Goal: Task Accomplishment & Management: Manage account settings

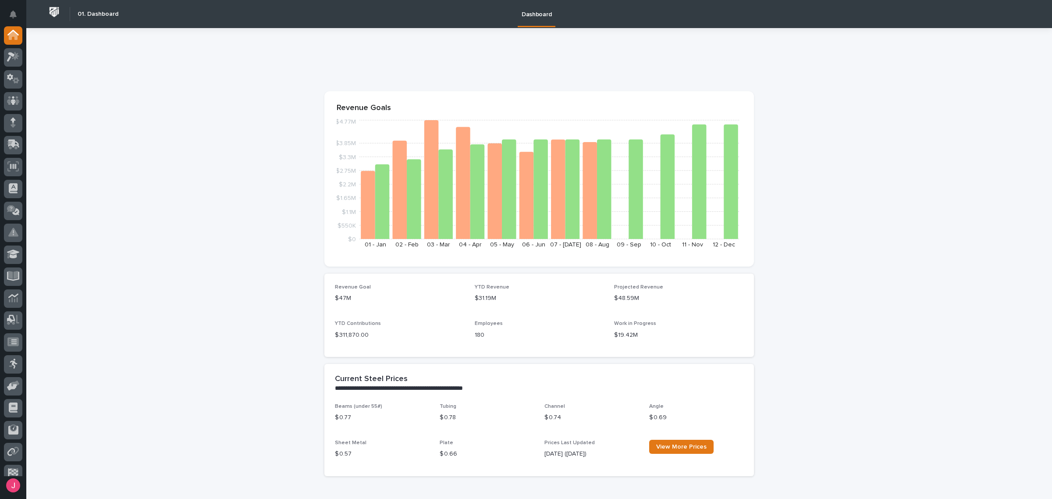
click at [18, 62] on div at bounding box center [13, 57] width 18 height 18
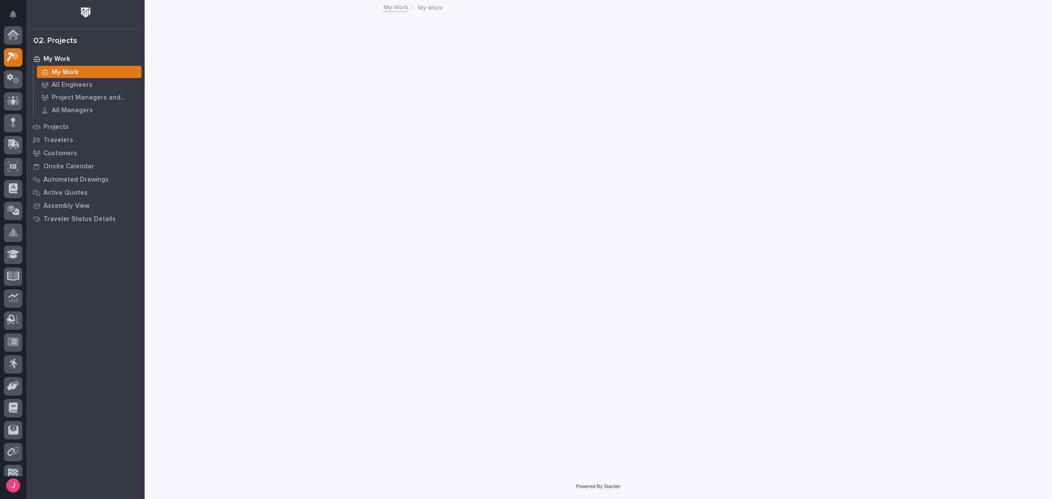
scroll to position [22, 0]
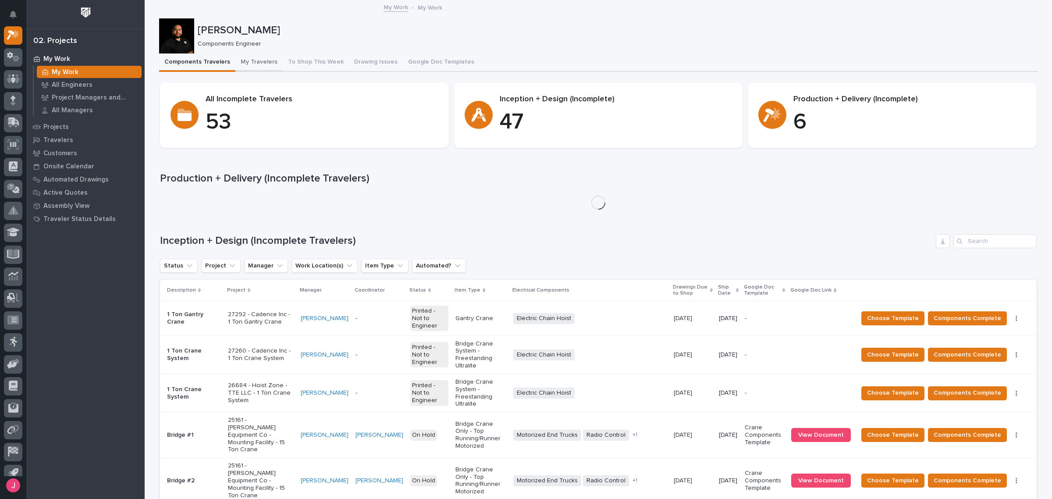
click at [241, 61] on button "My Travelers" at bounding box center [258, 62] width 47 height 18
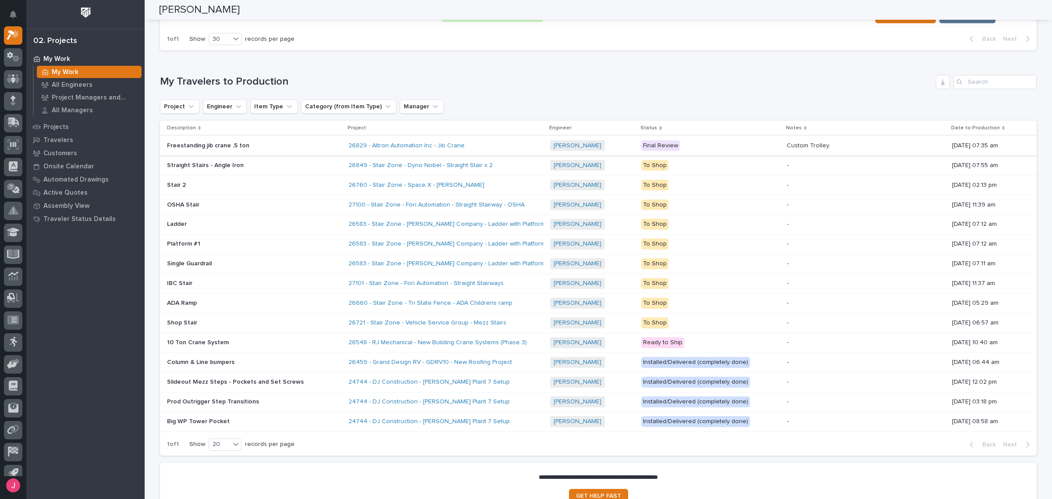
scroll to position [548, 0]
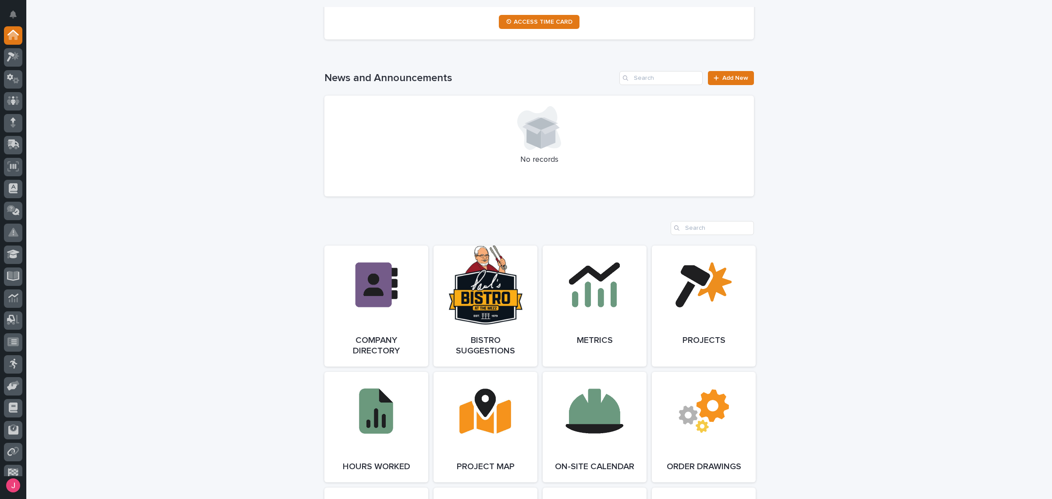
scroll to position [548, 0]
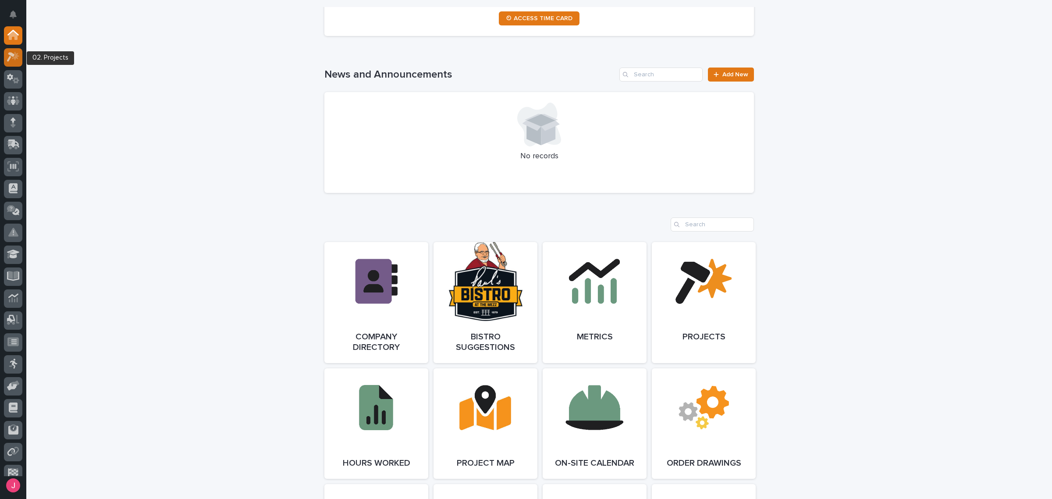
click at [18, 55] on icon at bounding box center [15, 56] width 7 height 9
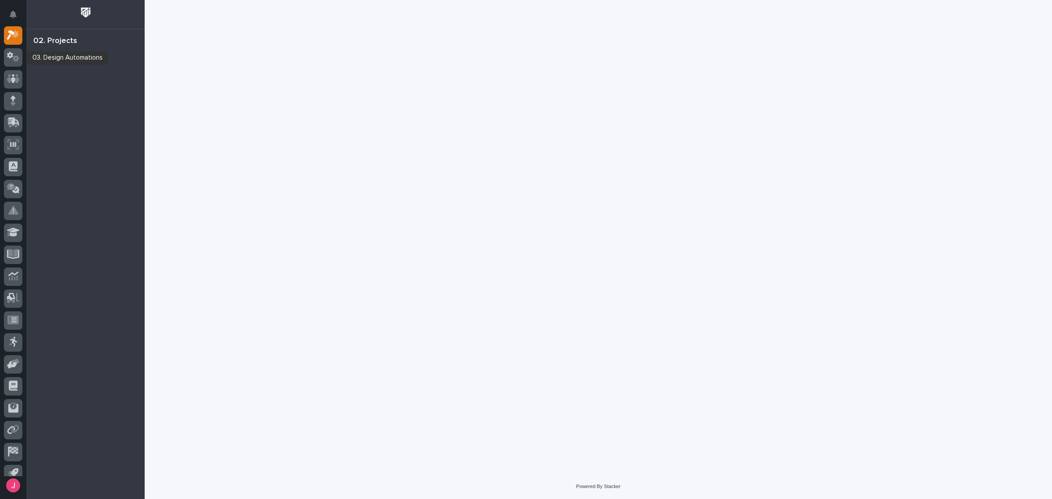
drag, startPoint x: 18, startPoint y: 55, endPoint x: 387, endPoint y: 106, distance: 373.1
click at [388, 105] on div at bounding box center [599, 226] width 888 height 452
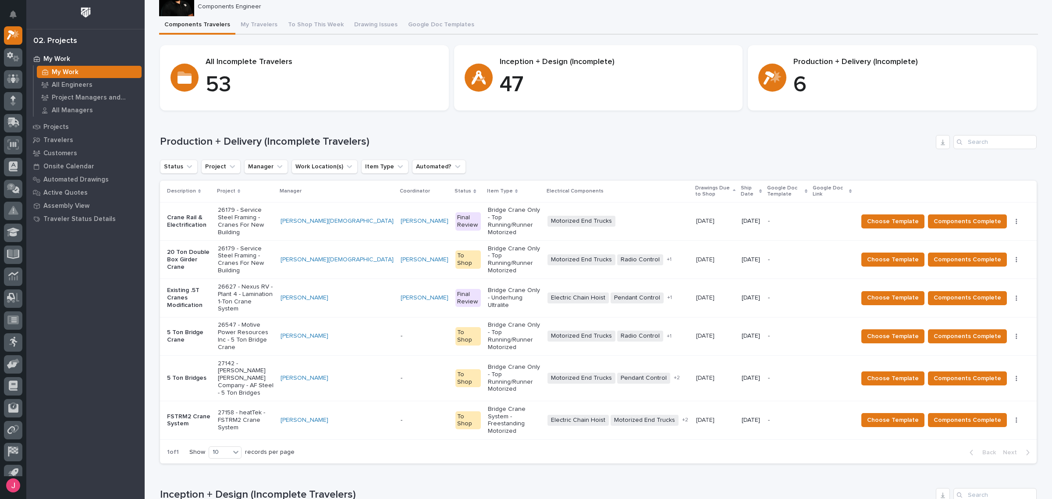
scroll to position [55, 0]
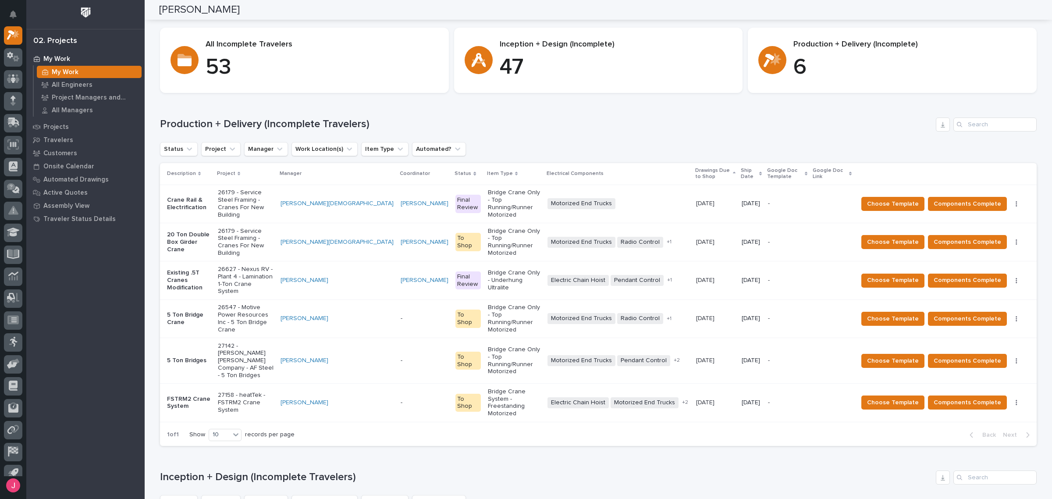
drag, startPoint x: 621, startPoint y: 146, endPoint x: 604, endPoint y: 146, distance: 16.7
click at [621, 146] on div "Status Project Manager Work Location(s) Item Type Automated?" at bounding box center [598, 149] width 877 height 14
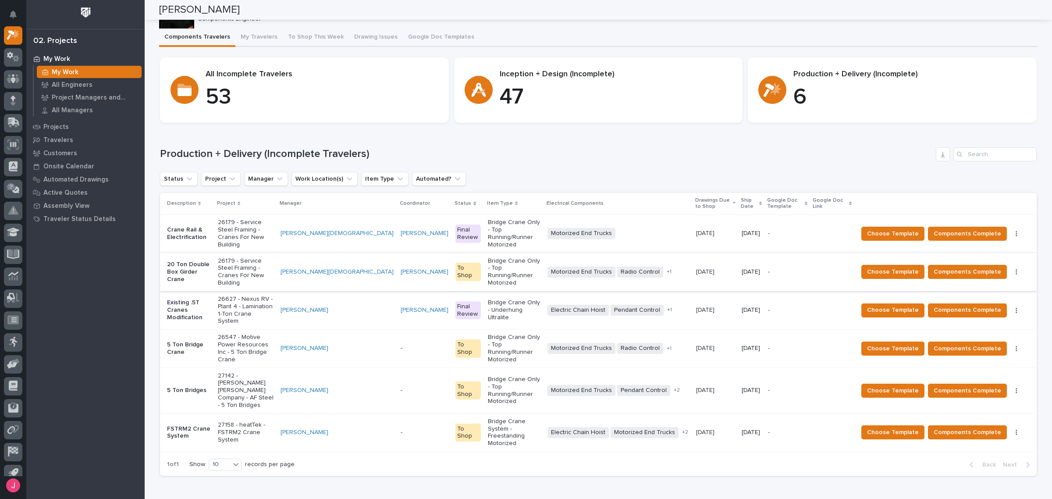
scroll to position [0, 0]
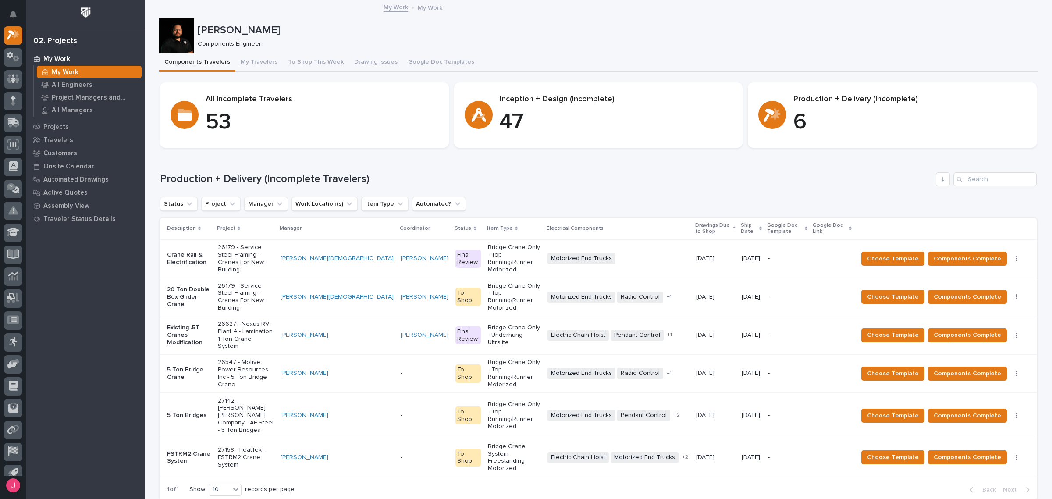
click at [553, 167] on div "Loading... Saving… Production + Delivery (Incomplete Travelers) Status Project …" at bounding box center [598, 331] width 877 height 353
drag, startPoint x: 261, startPoint y: 288, endPoint x: 550, endPoint y: 183, distance: 307.2
click at [550, 183] on h1 "Production + Delivery (Incomplete Travelers)" at bounding box center [546, 179] width 773 height 13
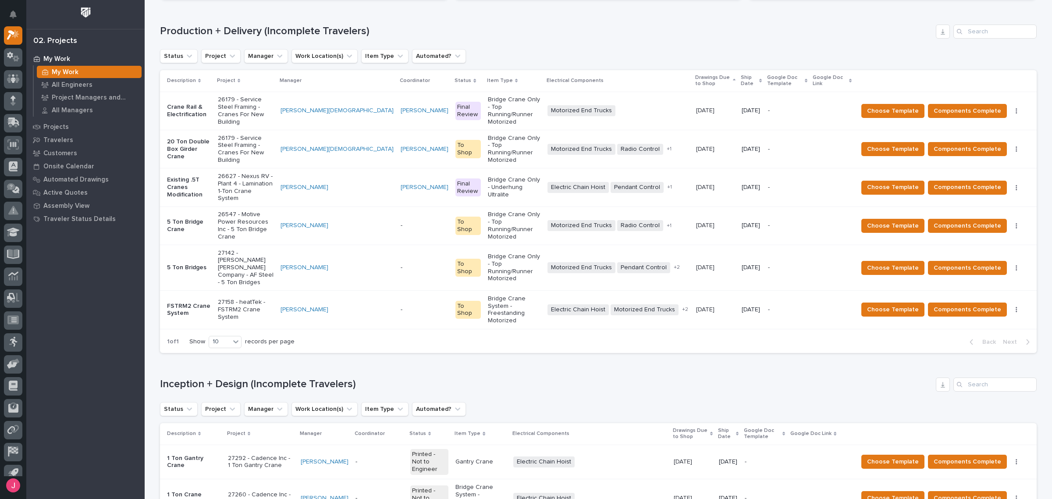
scroll to position [164, 0]
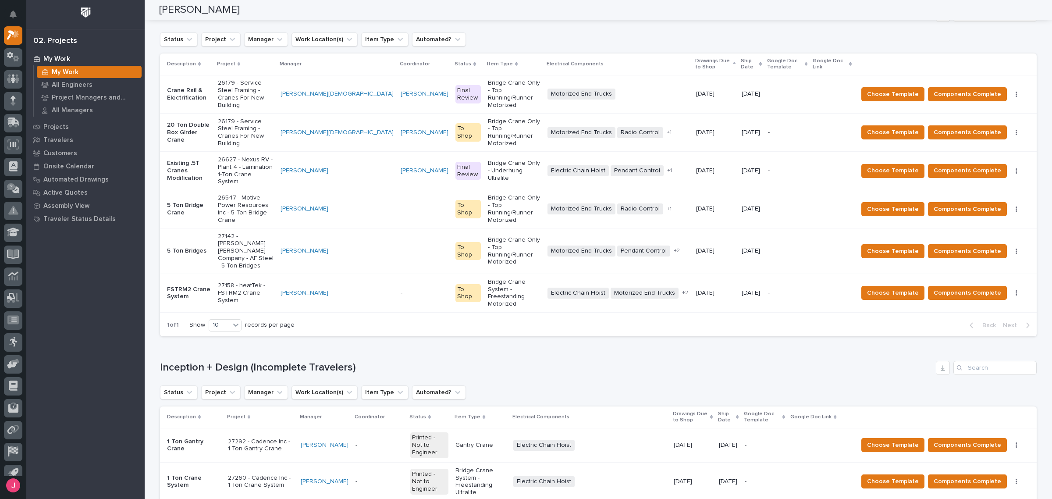
drag, startPoint x: 242, startPoint y: 346, endPoint x: 538, endPoint y: 297, distance: 299.0
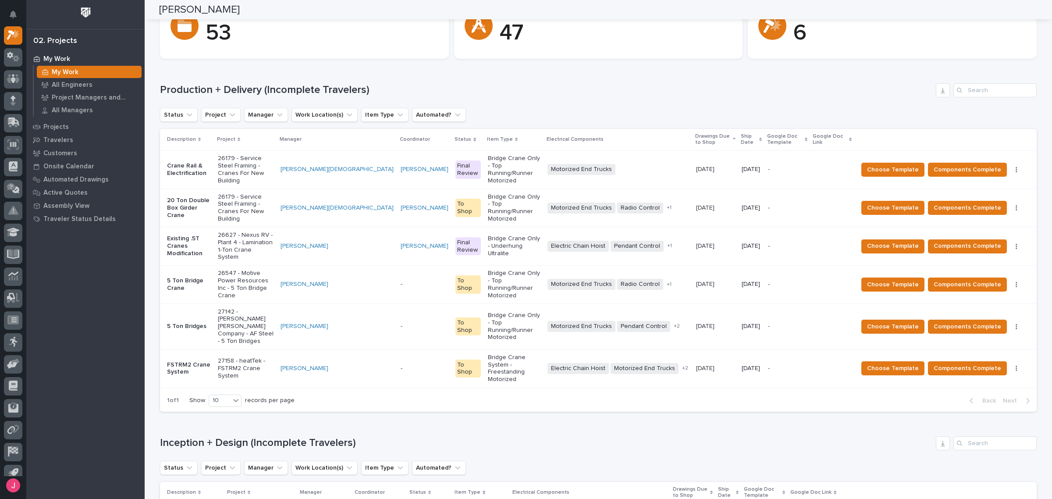
scroll to position [0, 0]
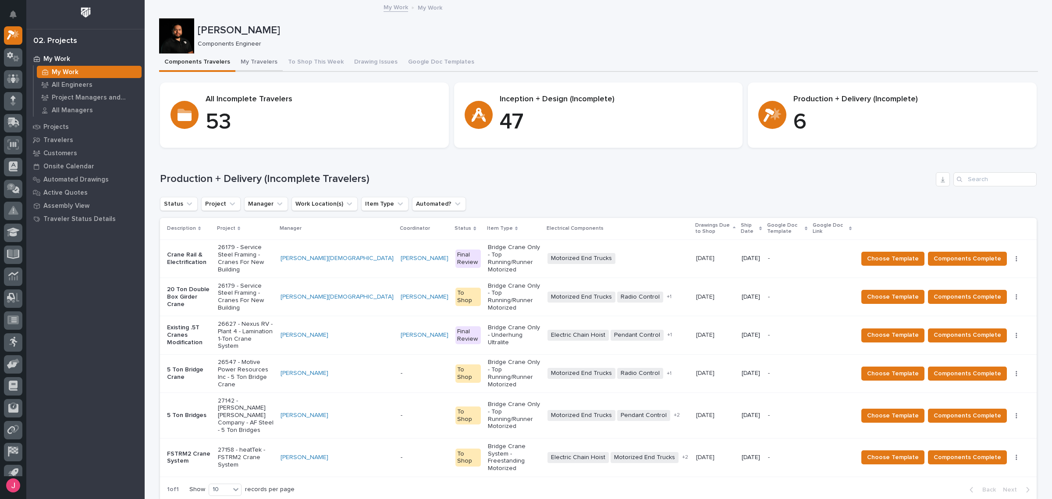
click at [262, 64] on button "My Travelers" at bounding box center [258, 62] width 47 height 18
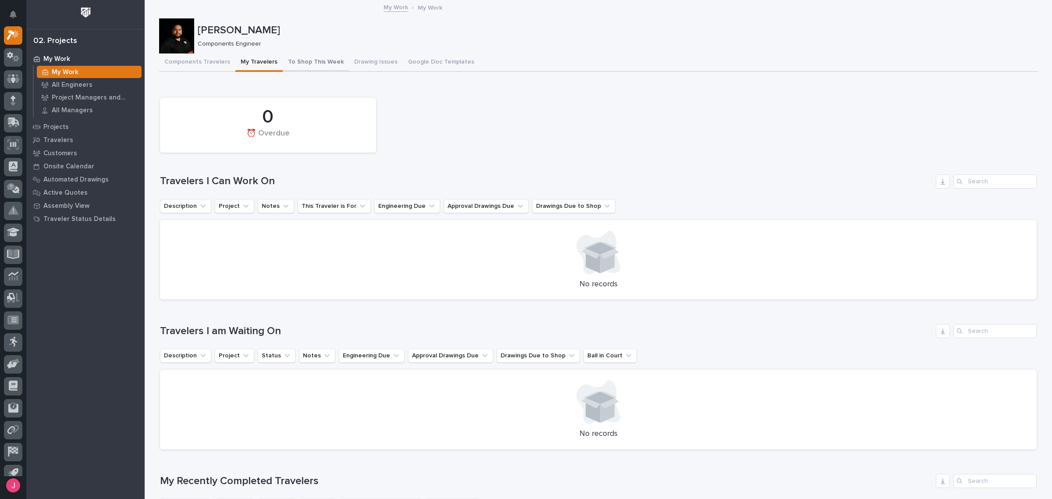
click at [297, 56] on button "To Shop This Week" at bounding box center [316, 62] width 66 height 18
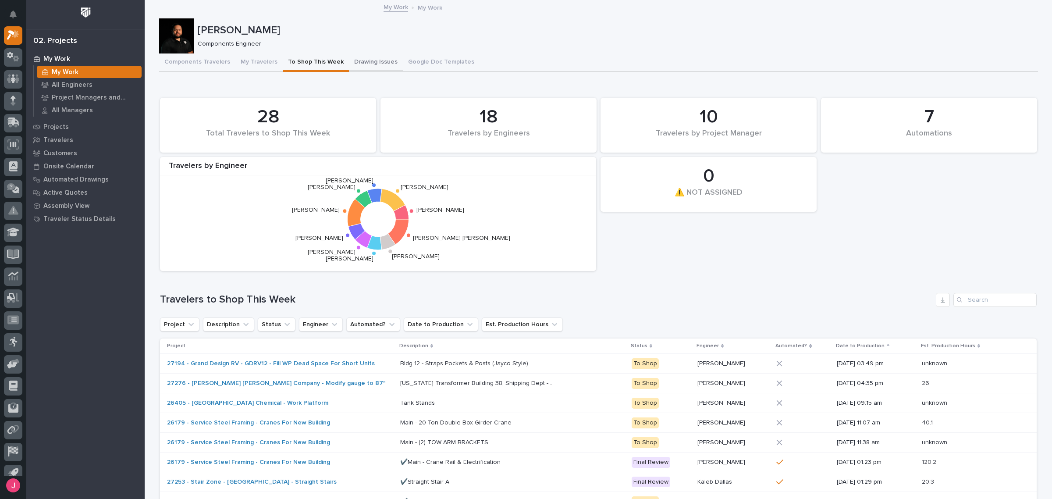
click at [359, 64] on button "Drawing Issues" at bounding box center [376, 62] width 54 height 18
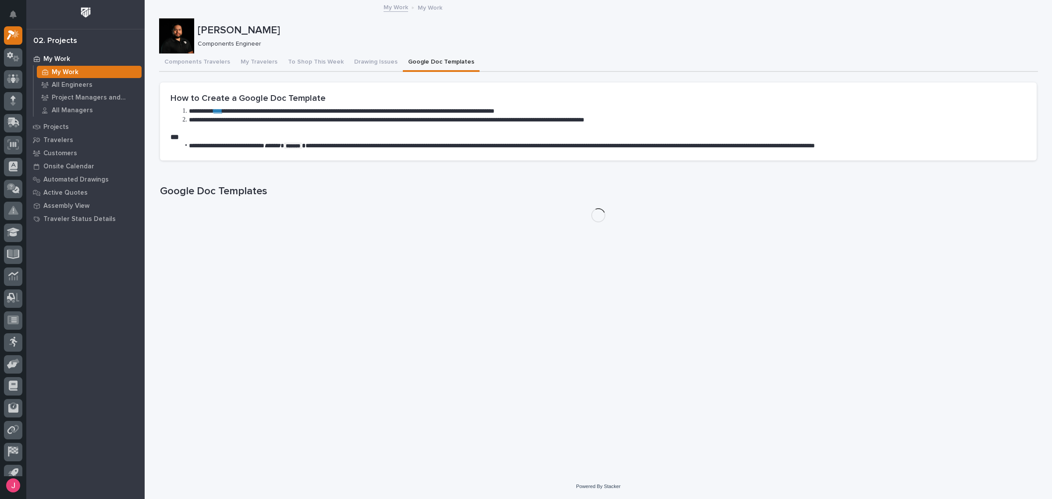
click at [413, 61] on button "Google Doc Templates" at bounding box center [441, 62] width 77 height 18
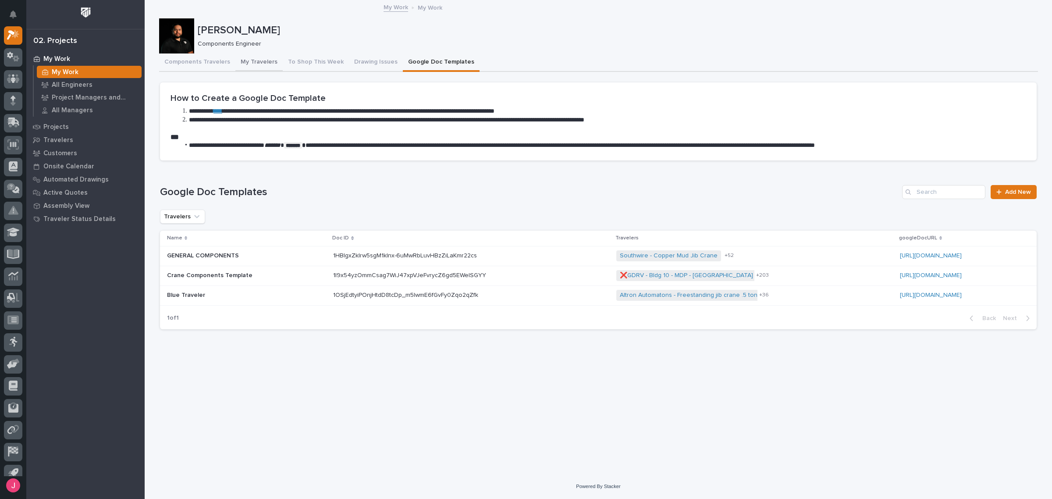
click at [274, 64] on div "Components Travelers My Travelers To Shop This Week Drawing Issues Google Doc T…" at bounding box center [598, 62] width 879 height 18
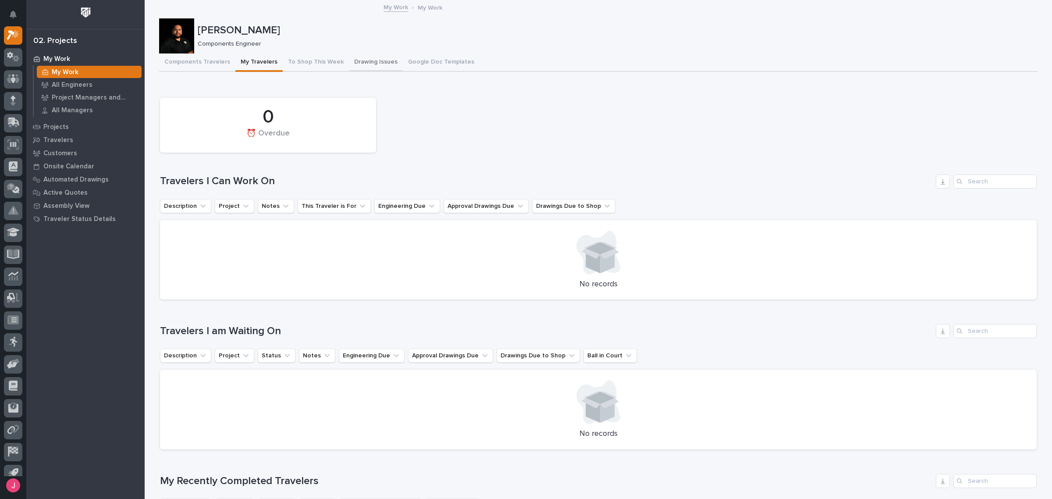
click at [360, 67] on button "Drawing Issues" at bounding box center [376, 62] width 54 height 18
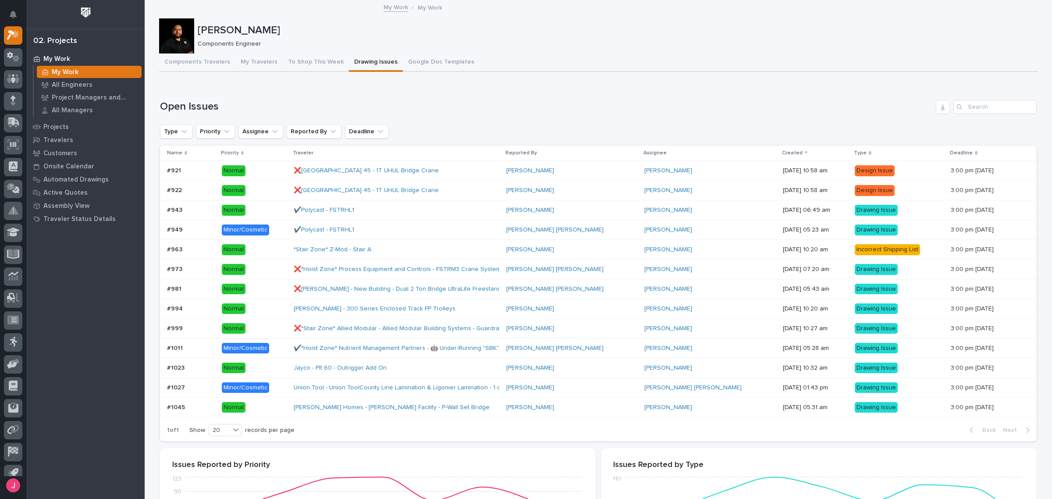
scroll to position [603, 0]
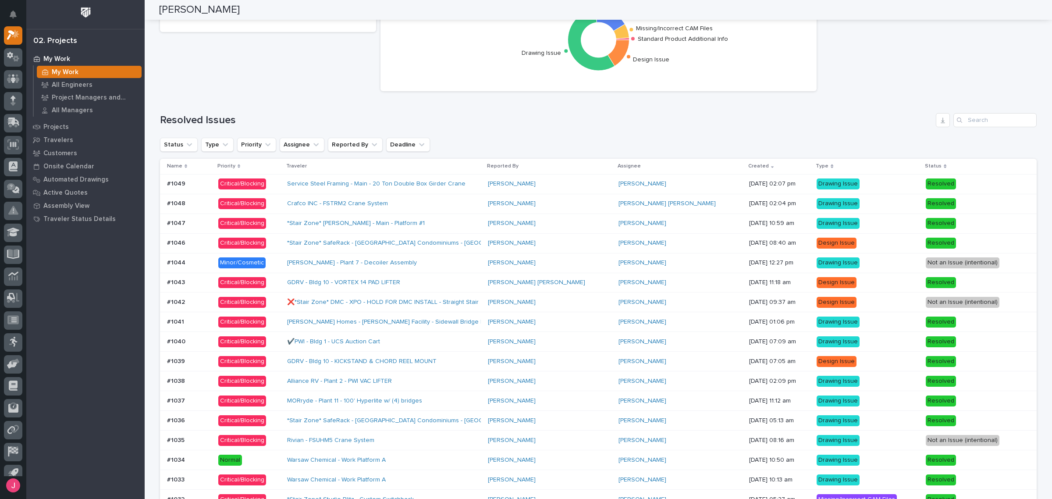
drag, startPoint x: 367, startPoint y: 190, endPoint x: 489, endPoint y: 150, distance: 129.2
click at [490, 147] on div "Status Type Priority Assignee Reported By Deadline" at bounding box center [598, 145] width 877 height 14
click at [481, 182] on div "Service Steel Framing - Main - 20 Ton Double Box Girder Crane" at bounding box center [384, 184] width 194 height 14
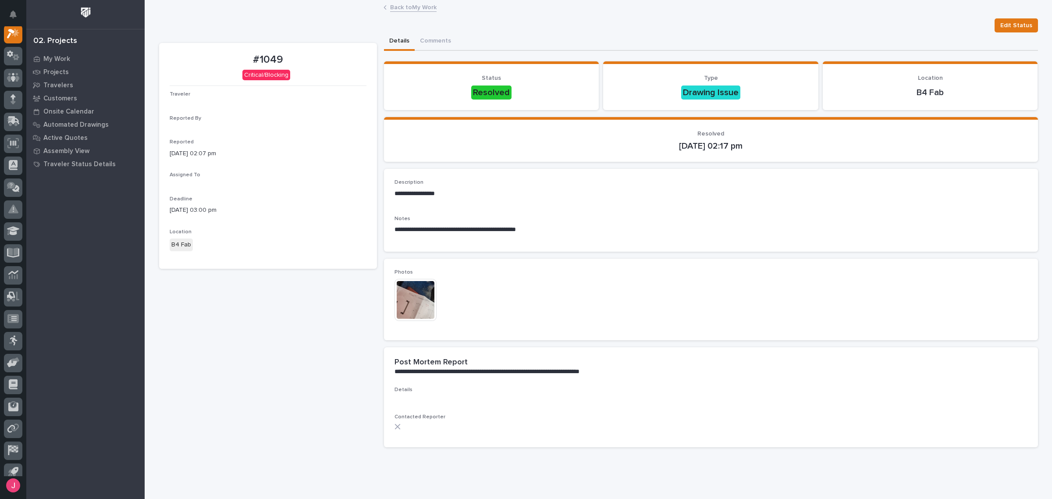
scroll to position [22, 0]
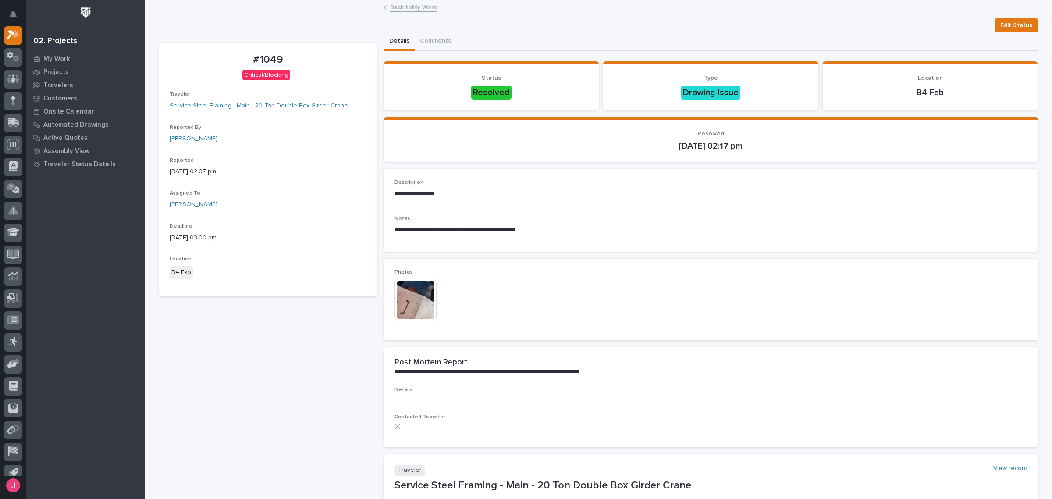
click at [409, 294] on img at bounding box center [416, 300] width 42 height 42
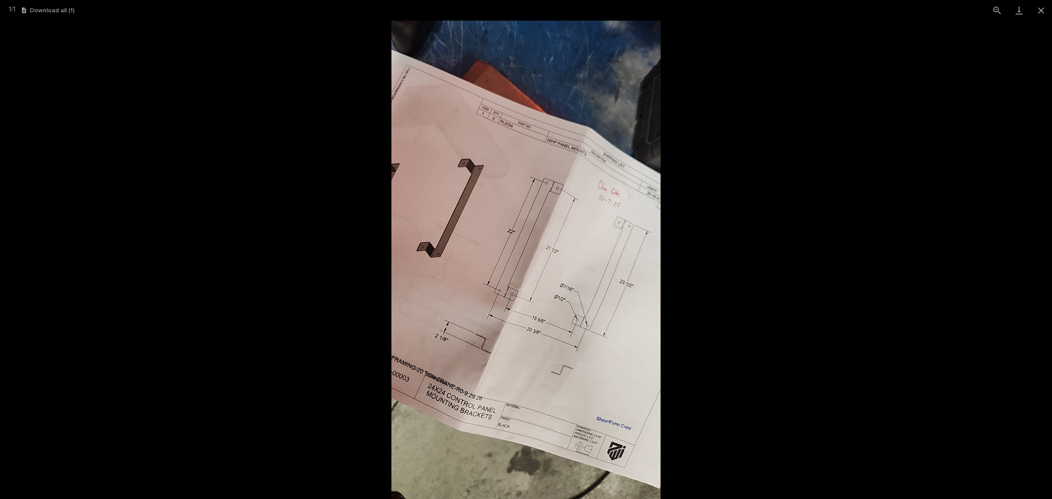
click at [728, 200] on picture at bounding box center [526, 260] width 1052 height 478
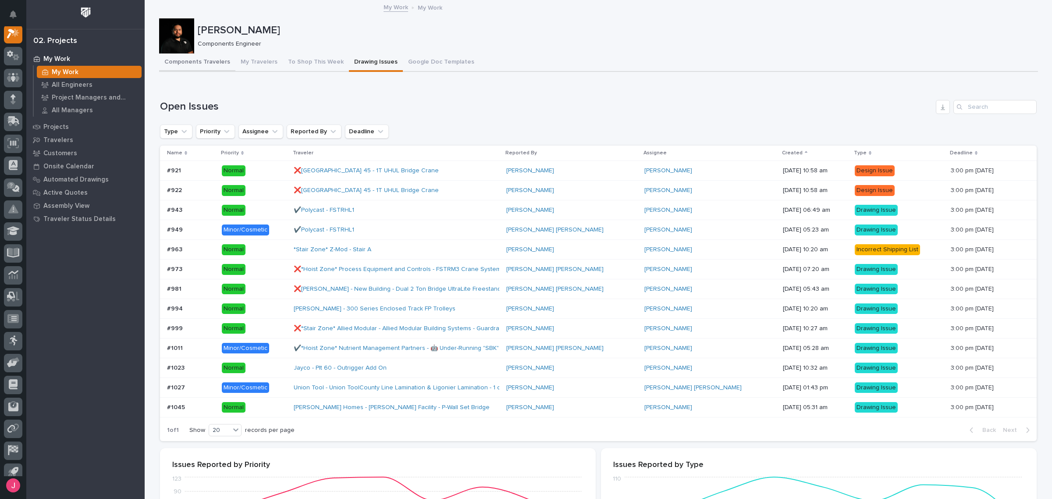
click at [203, 64] on button "Components Travelers" at bounding box center [197, 62] width 76 height 18
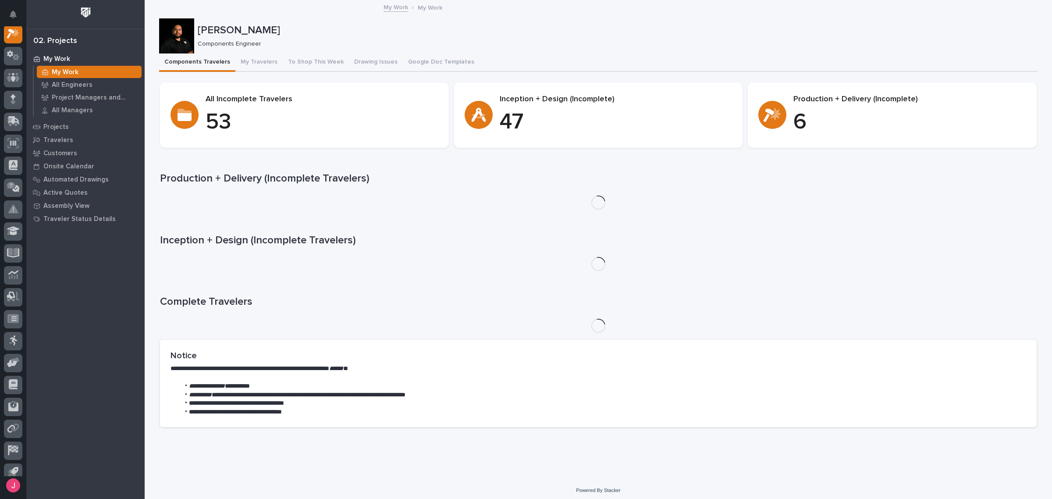
scroll to position [22, 0]
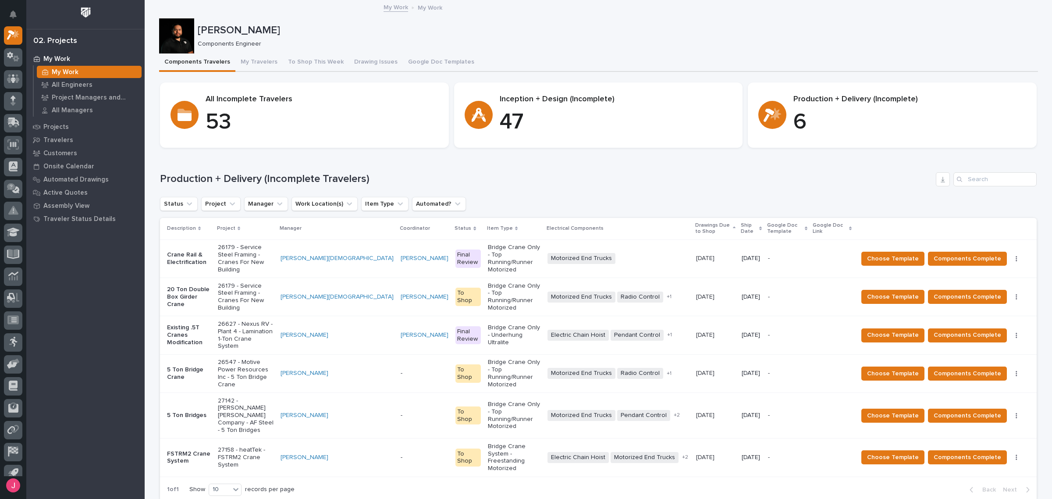
click at [573, 189] on div "Production + Delivery (Incomplete Travelers) Status Project Manager Work Locati…" at bounding box center [598, 336] width 877 height 328
click at [524, 189] on div "Production + Delivery (Incomplete Travelers) Status Project Manager Work Locati…" at bounding box center [598, 336] width 877 height 328
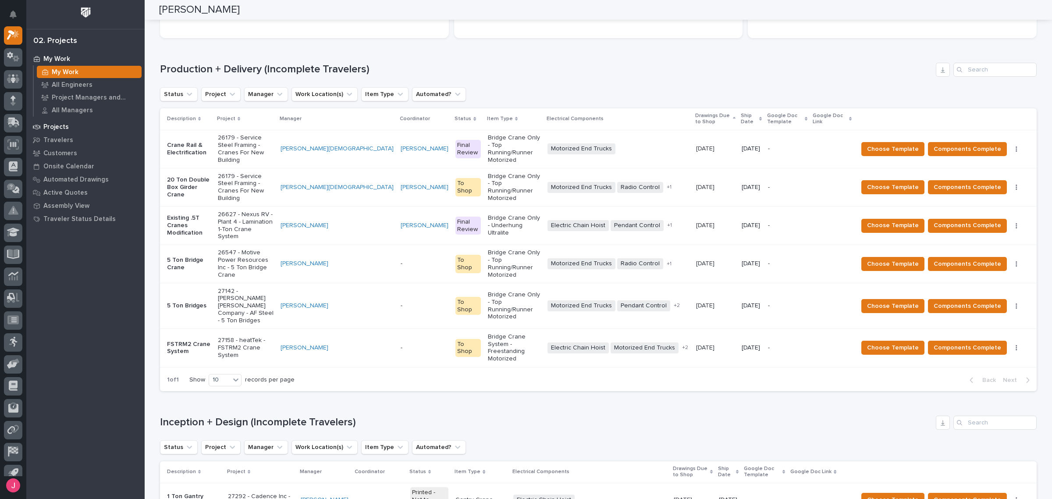
click at [78, 124] on div "Projects" at bounding box center [85, 127] width 114 height 12
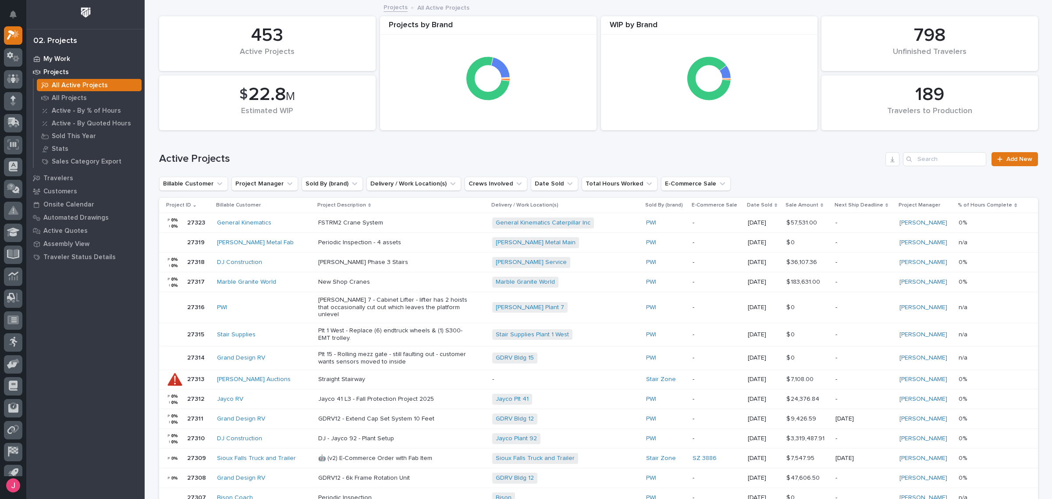
click at [59, 61] on p "My Work" at bounding box center [56, 59] width 27 height 8
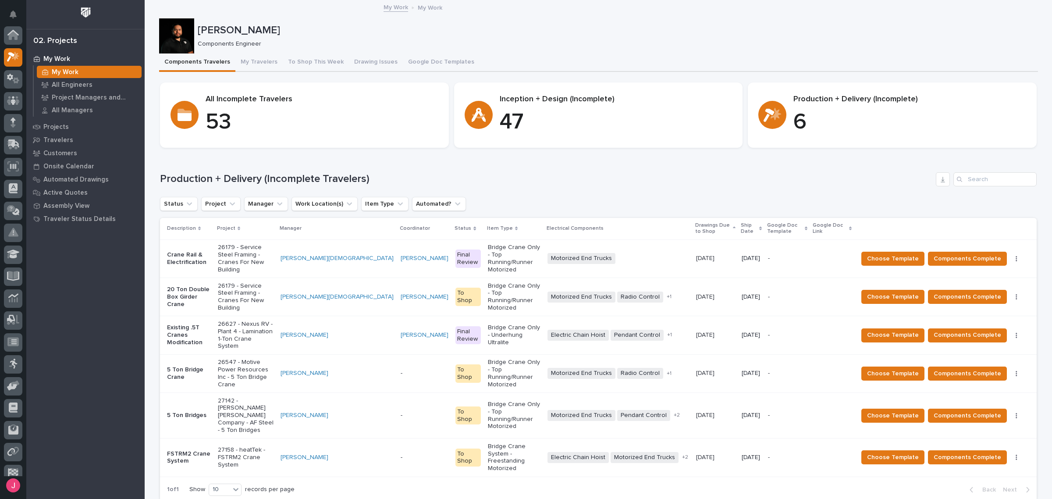
scroll to position [22, 0]
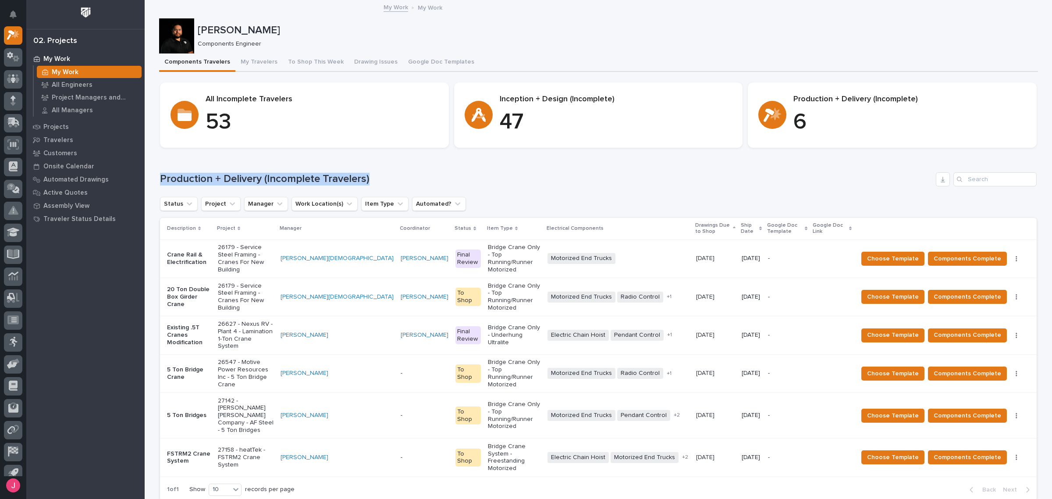
drag, startPoint x: 362, startPoint y: 176, endPoint x: 153, endPoint y: 160, distance: 208.9
click at [165, 159] on div "Loading... Saving… Production + Delivery (Incomplete Travelers) Status Project …" at bounding box center [598, 331] width 877 height 353
drag, startPoint x: 159, startPoint y: 177, endPoint x: 351, endPoint y: 172, distance: 191.7
click at [337, 173] on h1 "Production + Delivery (Incomplete Travelers)" at bounding box center [546, 179] width 773 height 13
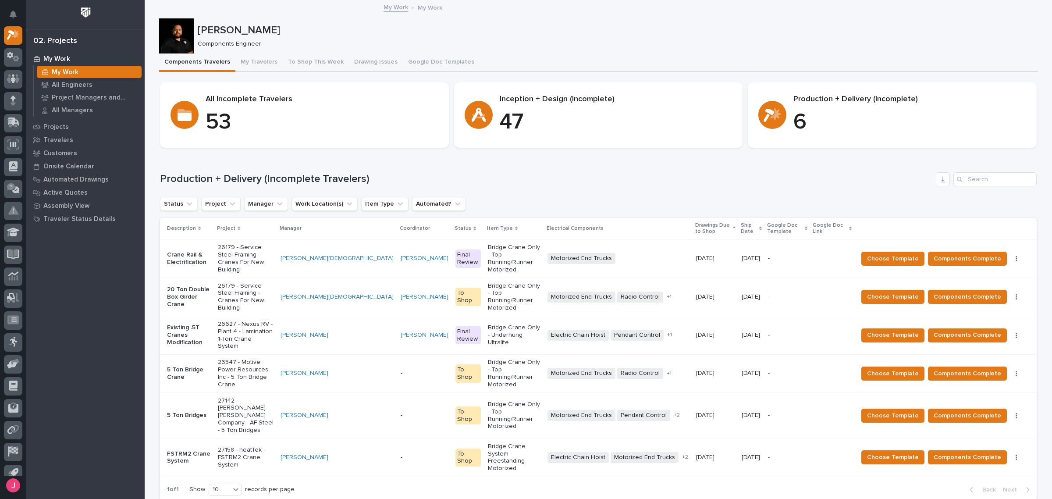
click at [351, 173] on h1 "Production + Delivery (Incomplete Travelers)" at bounding box center [546, 179] width 773 height 13
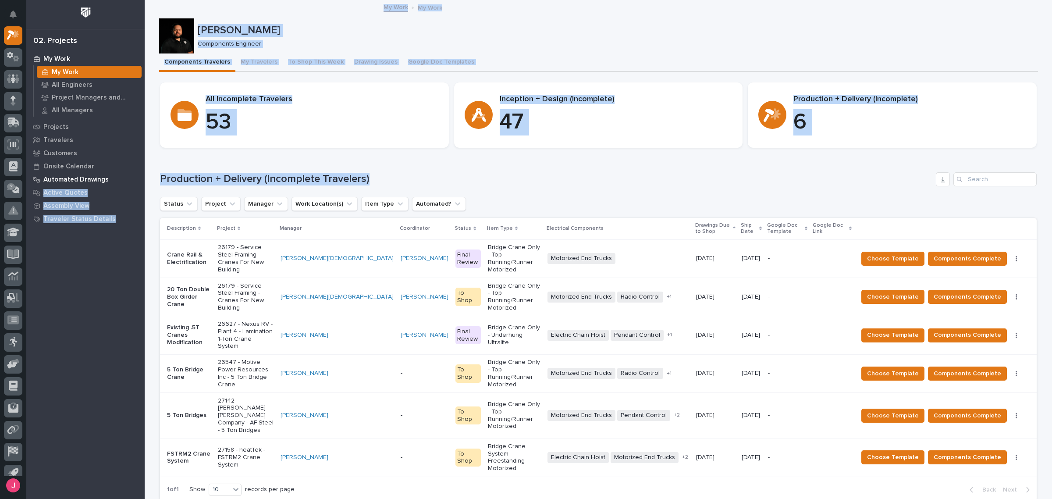
drag, startPoint x: 360, startPoint y: 178, endPoint x: 139, endPoint y: 176, distance: 221.4
click at [170, 173] on h1 "Production + Delivery (Incomplete Travelers)" at bounding box center [546, 179] width 773 height 13
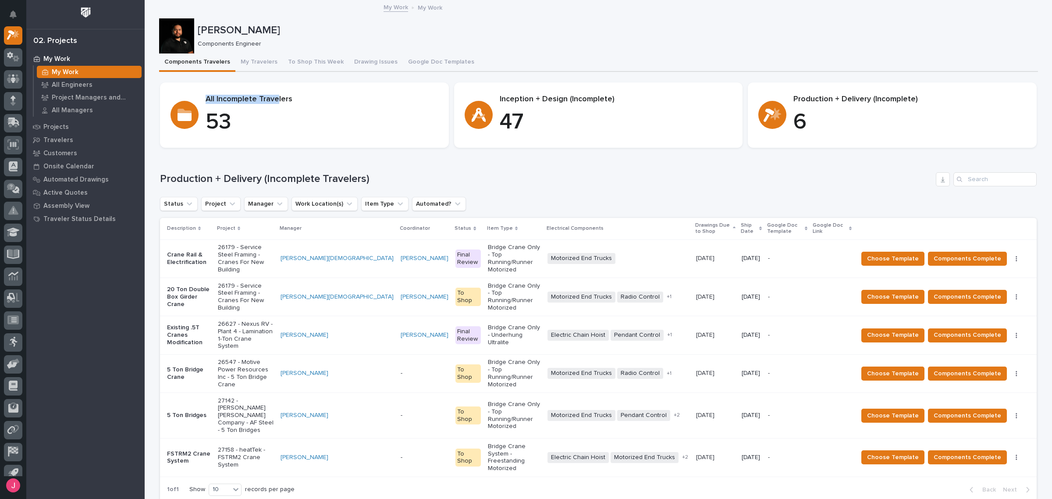
drag, startPoint x: 204, startPoint y: 99, endPoint x: 273, endPoint y: 100, distance: 68.8
click at [272, 100] on p "All Incomplete Travelers" at bounding box center [322, 100] width 233 height 10
click at [277, 100] on p "All Incomplete Travelers" at bounding box center [322, 100] width 233 height 10
drag, startPoint x: 200, startPoint y: 123, endPoint x: 232, endPoint y: 121, distance: 32.1
click at [232, 121] on div "All Incomplete Travelers 53" at bounding box center [305, 115] width 268 height 41
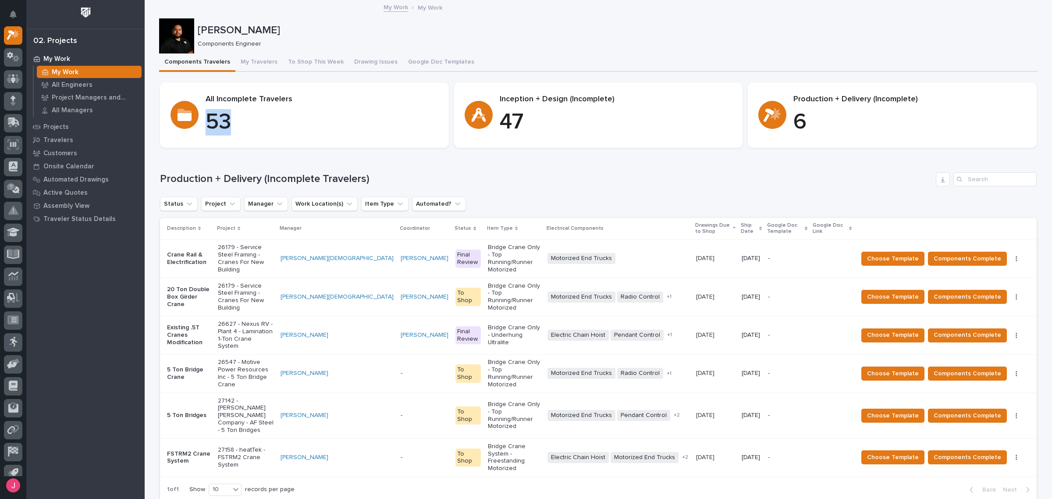
click at [232, 121] on p "53" at bounding box center [322, 122] width 233 height 26
drag, startPoint x: 180, startPoint y: 177, endPoint x: 270, endPoint y: 178, distance: 89.5
click at [265, 178] on h1 "Production + Delivery (Incomplete Travelers)" at bounding box center [546, 179] width 773 height 13
click at [272, 178] on h1 "Production + Delivery (Incomplete Travelers)" at bounding box center [546, 179] width 773 height 13
drag, startPoint x: 220, startPoint y: 178, endPoint x: 252, endPoint y: 176, distance: 32.0
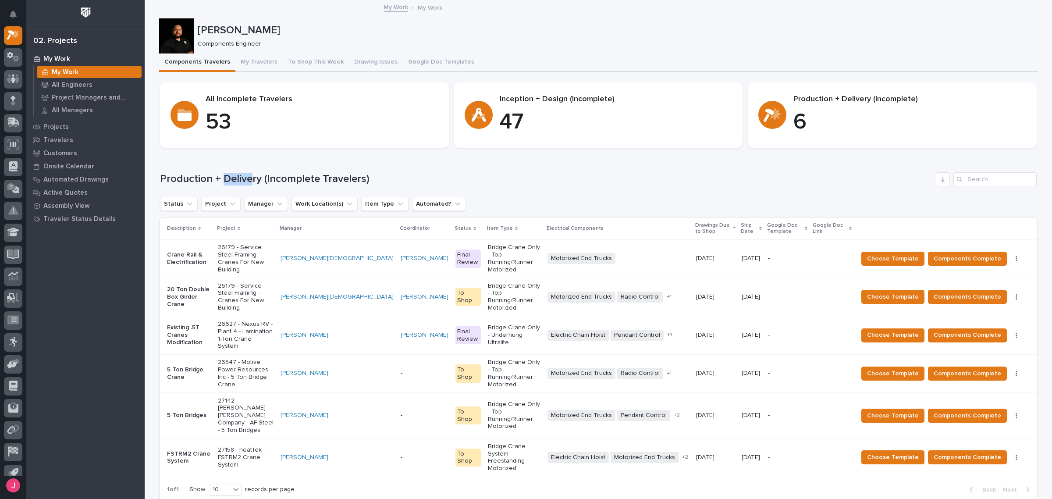
click at [251, 176] on h1 "Production + Delivery (Incomplete Travelers)" at bounding box center [546, 179] width 773 height 13
click at [253, 176] on h1 "Production + Delivery (Incomplete Travelers)" at bounding box center [546, 179] width 773 height 13
drag, startPoint x: 261, startPoint y: 180, endPoint x: 363, endPoint y: 177, distance: 101.8
click at [362, 177] on h1 "Production + Delivery (Incomplete Travelers)" at bounding box center [546, 179] width 773 height 13
click at [363, 178] on h1 "Production + Delivery (Incomplete Travelers)" at bounding box center [546, 179] width 773 height 13
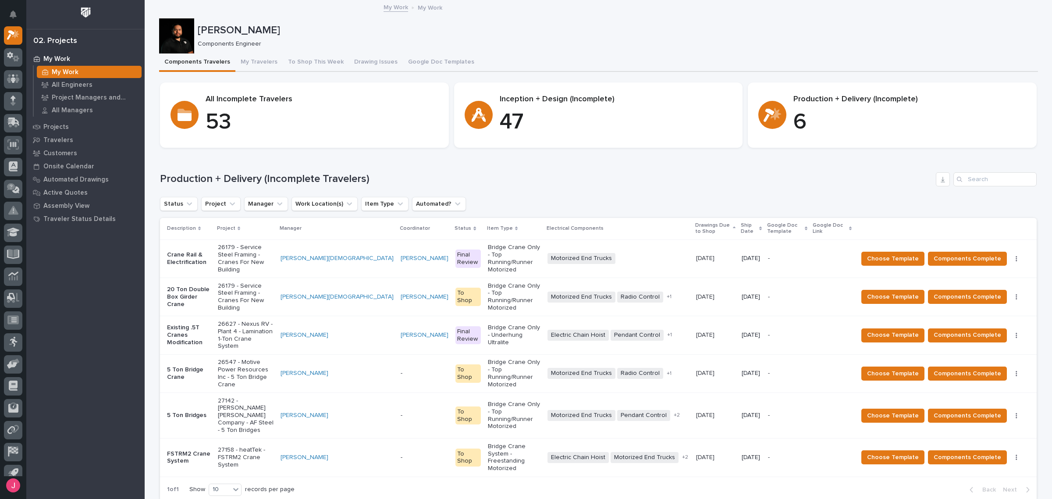
click at [260, 178] on h1 "Production + Delivery (Incomplete Travelers)" at bounding box center [546, 179] width 773 height 13
drag, startPoint x: 335, startPoint y: 176, endPoint x: 360, endPoint y: 176, distance: 25.0
click at [338, 176] on h1 "Production + Delivery (Incomplete Travelers)" at bounding box center [546, 179] width 773 height 13
drag, startPoint x: 361, startPoint y: 176, endPoint x: 264, endPoint y: 180, distance: 97.0
click at [264, 180] on h1 "Production + Delivery (Incomplete Travelers)" at bounding box center [546, 179] width 773 height 13
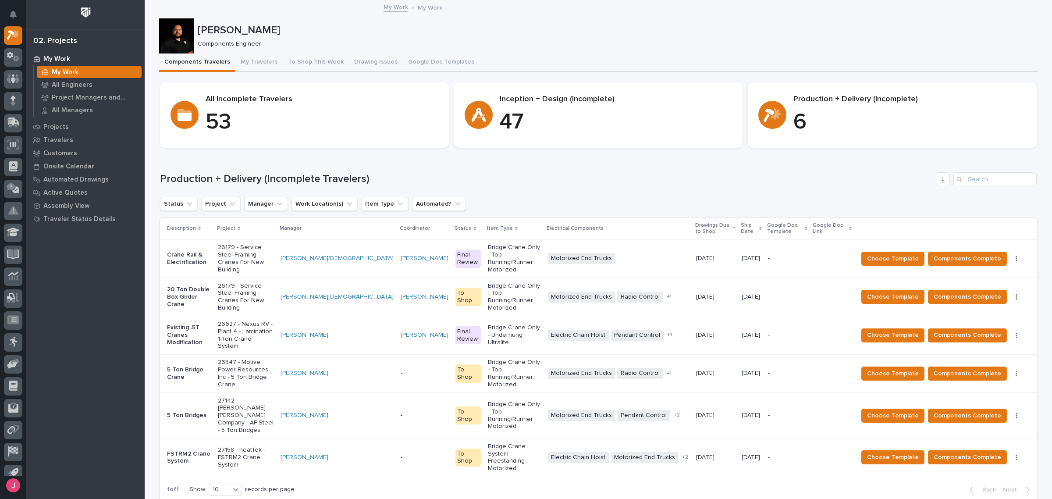
click at [239, 175] on h1 "Production + Delivery (Incomplete Travelers)" at bounding box center [546, 179] width 773 height 13
drag, startPoint x: 220, startPoint y: 175, endPoint x: 264, endPoint y: 176, distance: 44.7
click at [264, 176] on h1 "Production + Delivery (Incomplete Travelers)" at bounding box center [546, 179] width 773 height 13
click at [419, 164] on div "Loading... Saving… Production + Delivery (Incomplete Travelers) Status Project …" at bounding box center [598, 331] width 877 height 353
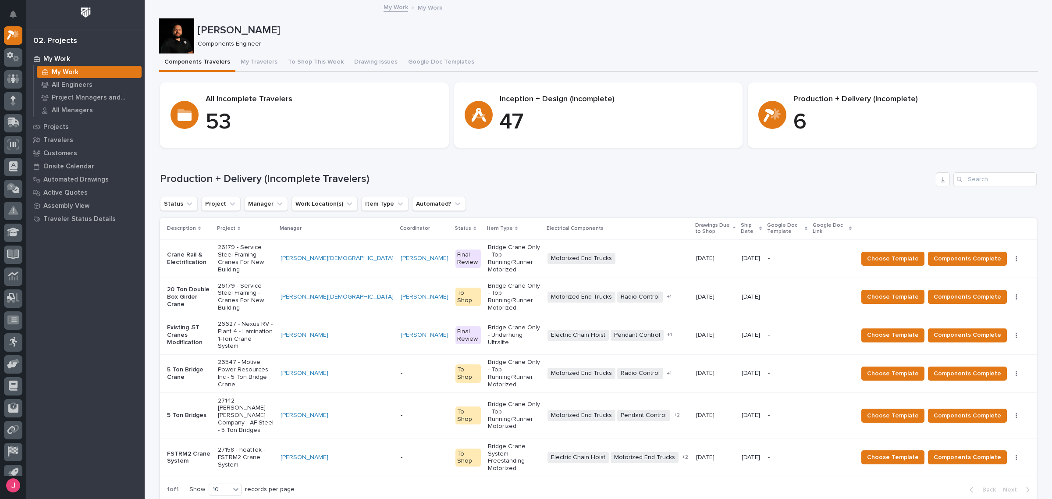
click at [666, 182] on h1 "Production + Delivery (Incomplete Travelers)" at bounding box center [546, 179] width 773 height 13
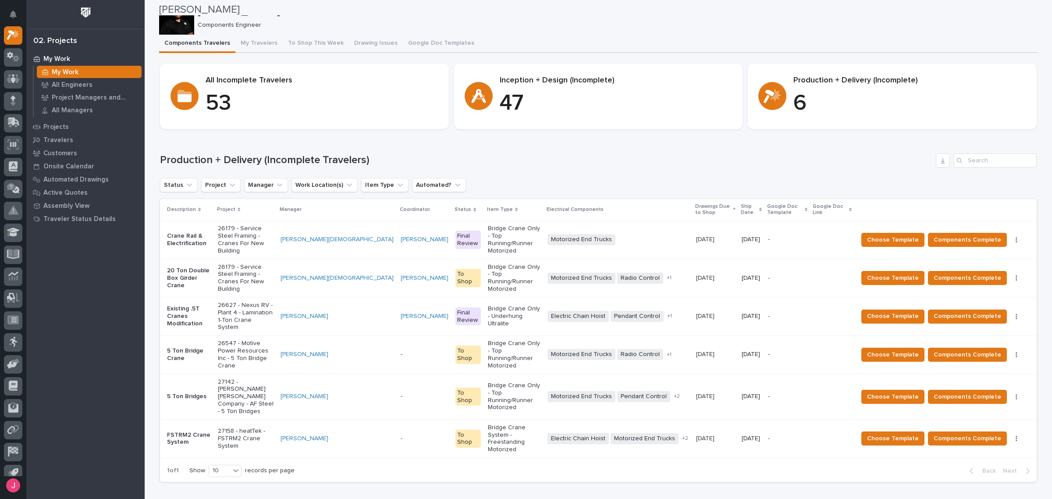
scroll to position [0, 0]
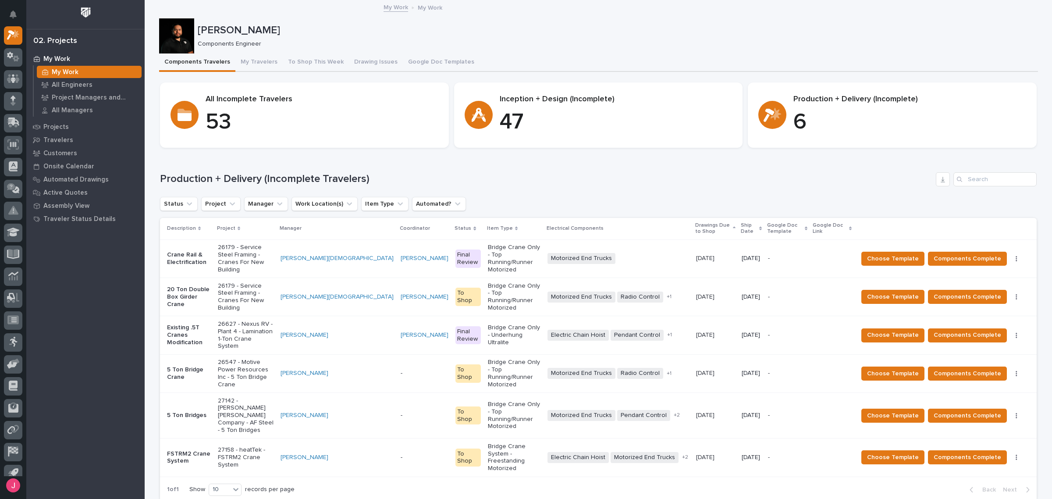
click at [603, 191] on div "Production + Delivery (Incomplete Travelers) Status Project Manager Work Locati…" at bounding box center [598, 336] width 877 height 328
click at [570, 179] on h1 "Production + Delivery (Incomplete Travelers)" at bounding box center [546, 179] width 773 height 13
drag, startPoint x: 367, startPoint y: 178, endPoint x: 185, endPoint y: 183, distance: 181.6
click at [160, 181] on h1 "Production + Delivery (Incomplete Travelers)" at bounding box center [546, 179] width 773 height 13
click at [553, 181] on h1 "Production + Delivery (Incomplete Travelers)" at bounding box center [546, 179] width 773 height 13
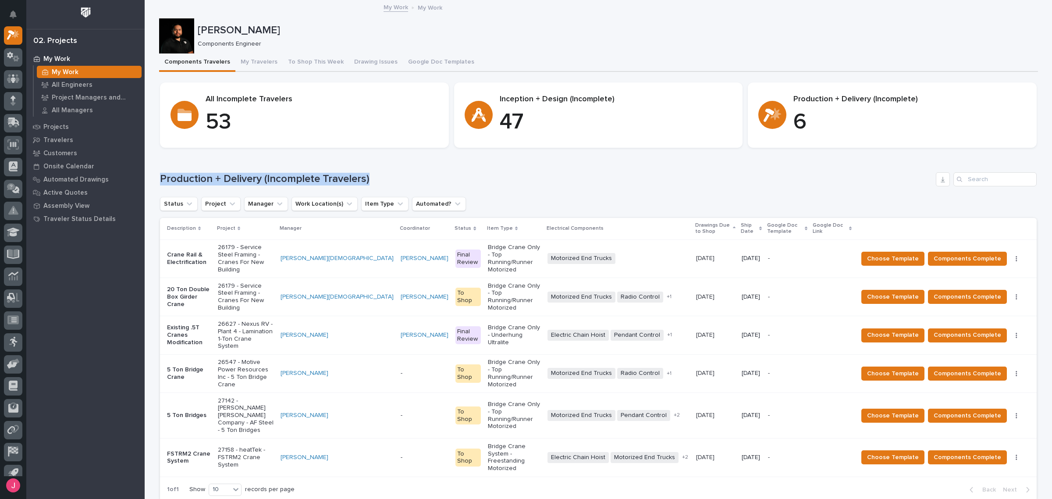
click at [554, 180] on h1 "Production + Delivery (Incomplete Travelers)" at bounding box center [546, 179] width 773 height 13
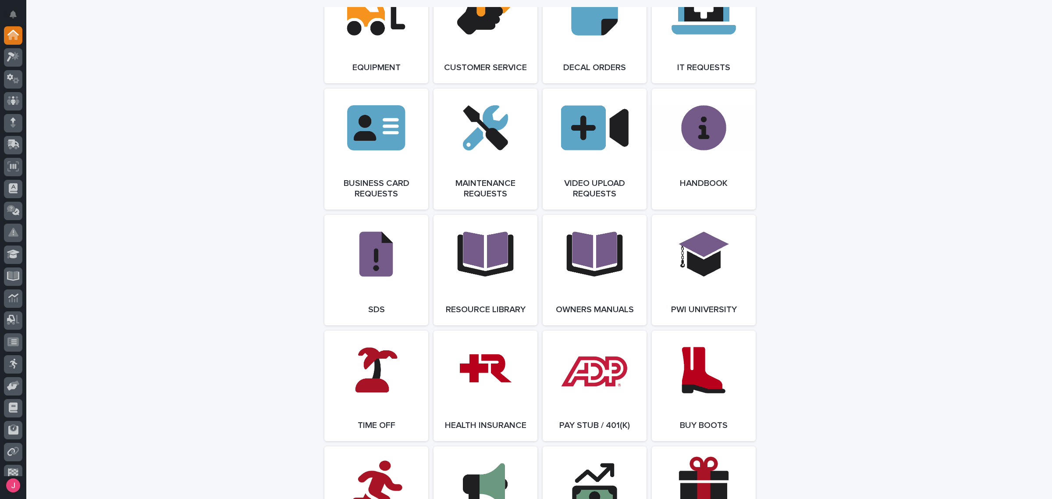
scroll to position [1535, 0]
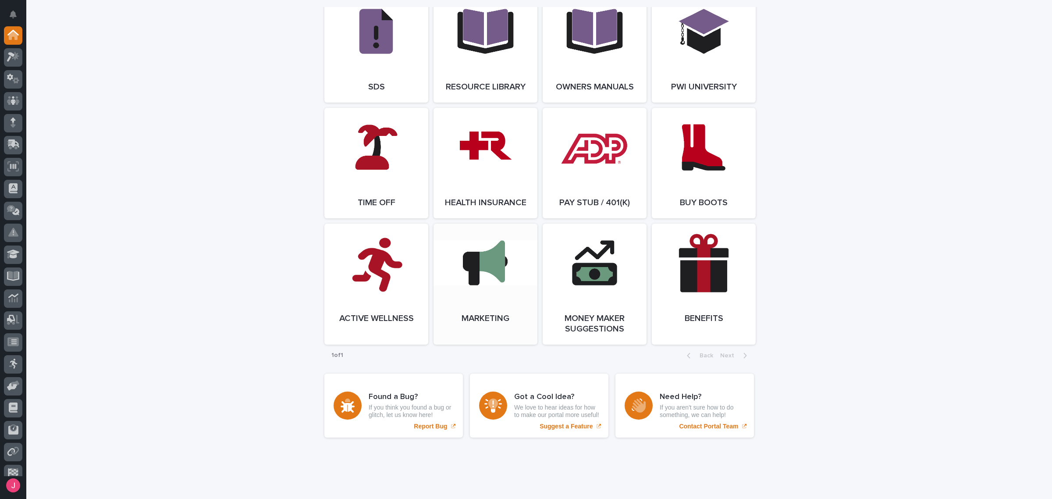
click at [496, 270] on link "Open Link" at bounding box center [486, 284] width 104 height 121
click at [603, 299] on link "Open Link" at bounding box center [595, 284] width 104 height 121
click at [601, 299] on link "Open Link" at bounding box center [595, 284] width 104 height 121
click at [706, 287] on span "Open Link" at bounding box center [704, 284] width 28 height 6
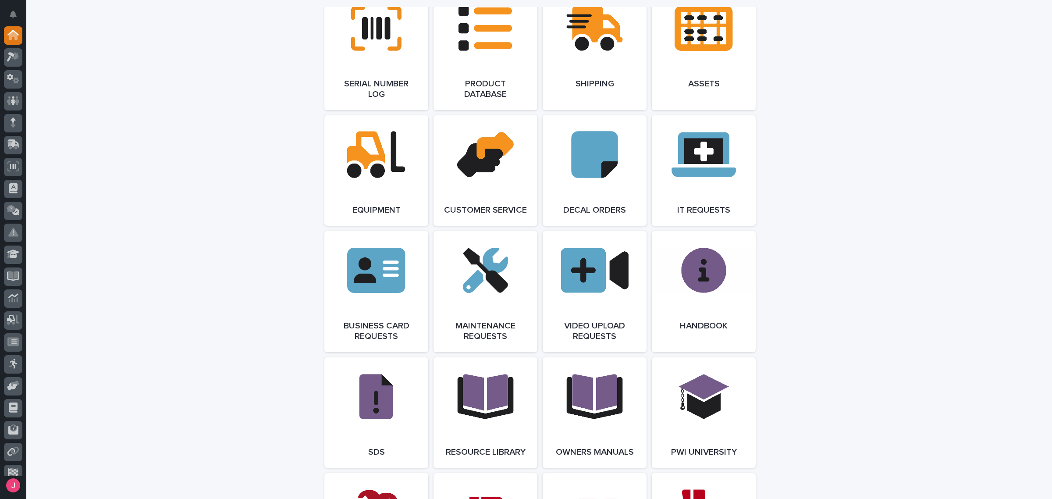
scroll to position [1151, 0]
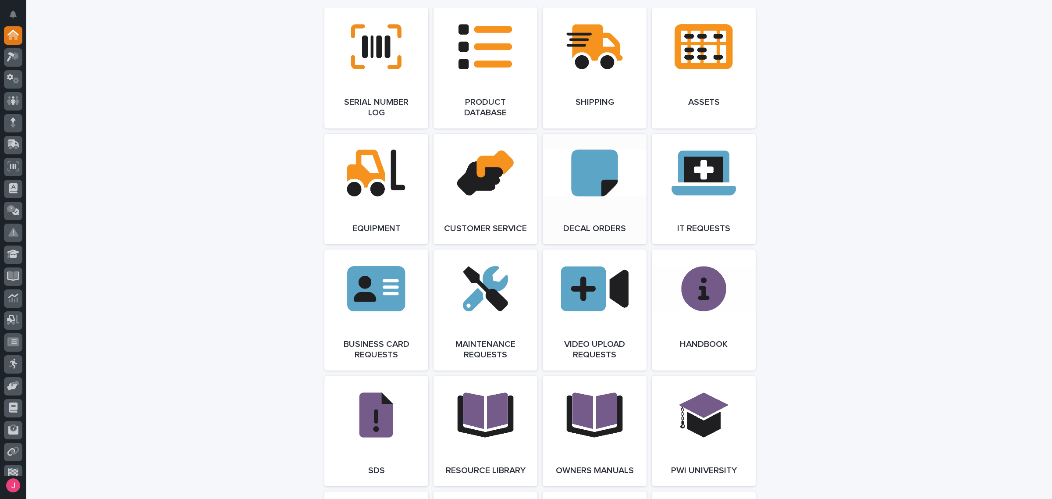
click at [630, 210] on link "Open Link" at bounding box center [595, 189] width 104 height 110
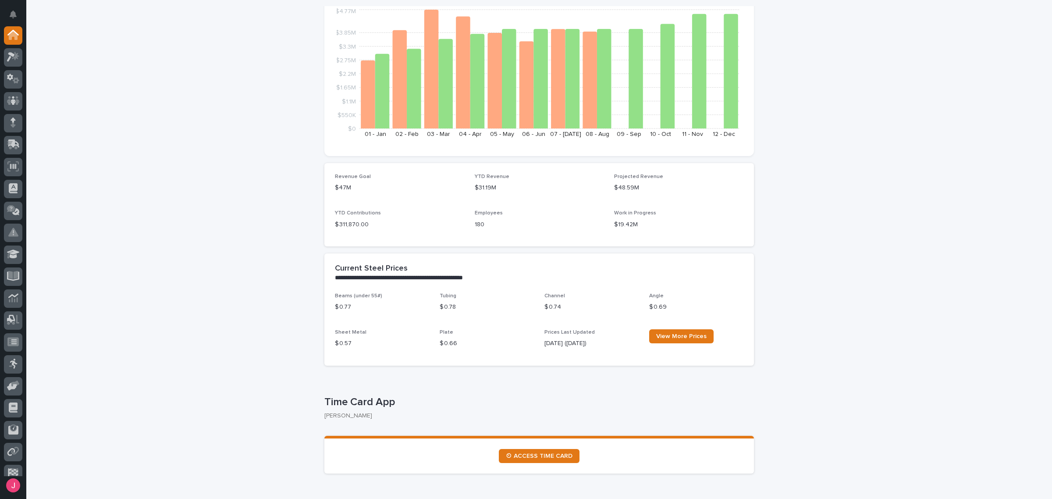
scroll to position [0, 0]
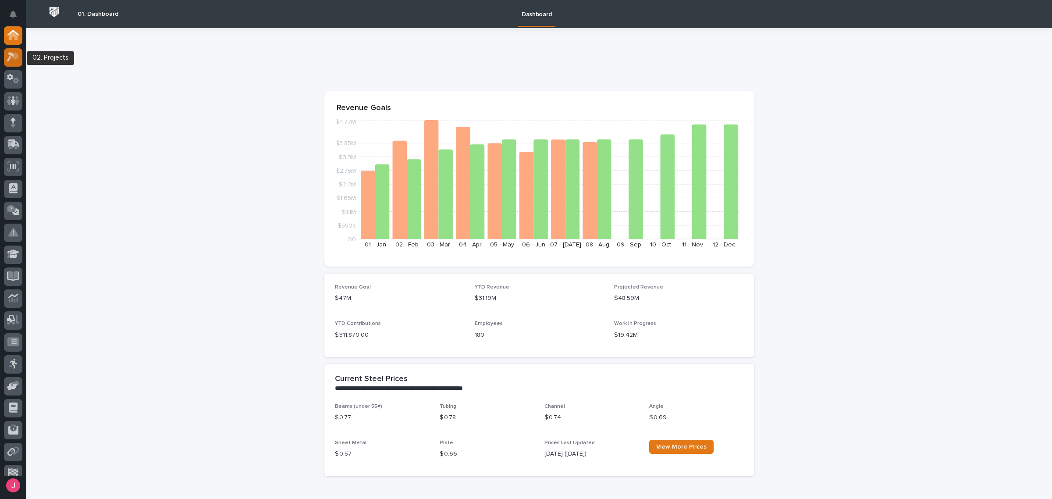
click at [18, 57] on icon at bounding box center [13, 57] width 13 height 10
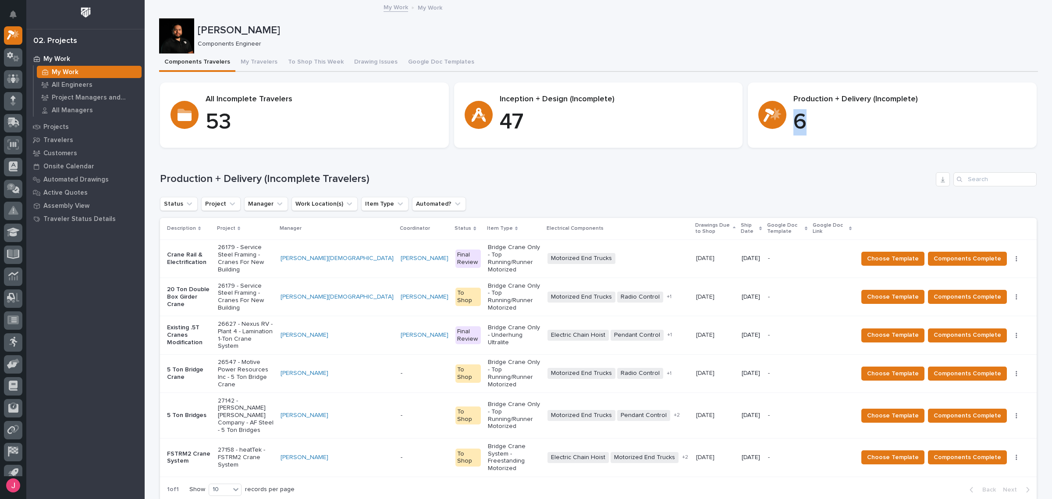
drag, startPoint x: 798, startPoint y: 124, endPoint x: 791, endPoint y: 124, distance: 7.5
click at [794, 124] on p "6" at bounding box center [910, 122] width 233 height 26
click at [794, 126] on p "6" at bounding box center [910, 122] width 233 height 26
click at [799, 130] on p "6" at bounding box center [910, 122] width 233 height 26
click at [790, 155] on div "Loading... Saving… Production + Delivery (Incomplete Travelers) Status Project …" at bounding box center [598, 331] width 877 height 353
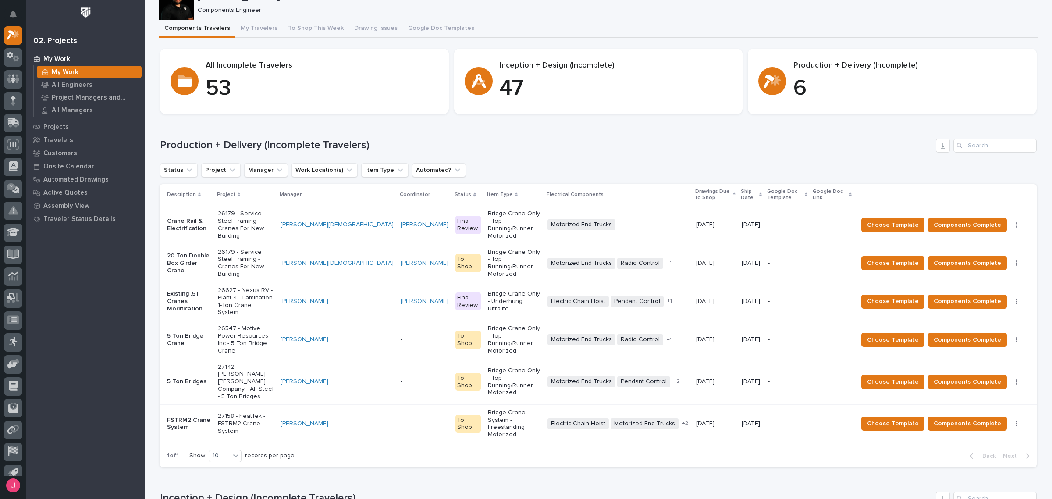
scroll to position [143, 0]
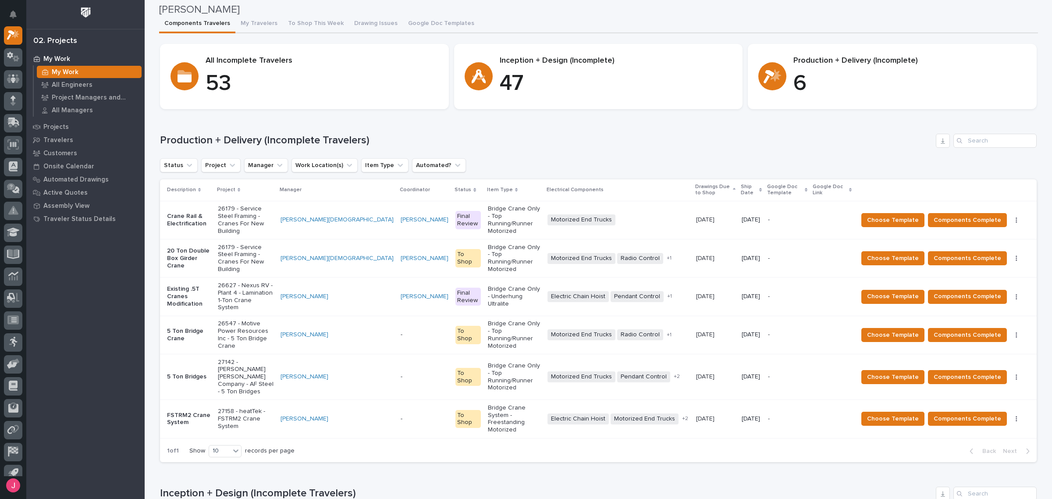
scroll to position [34, 0]
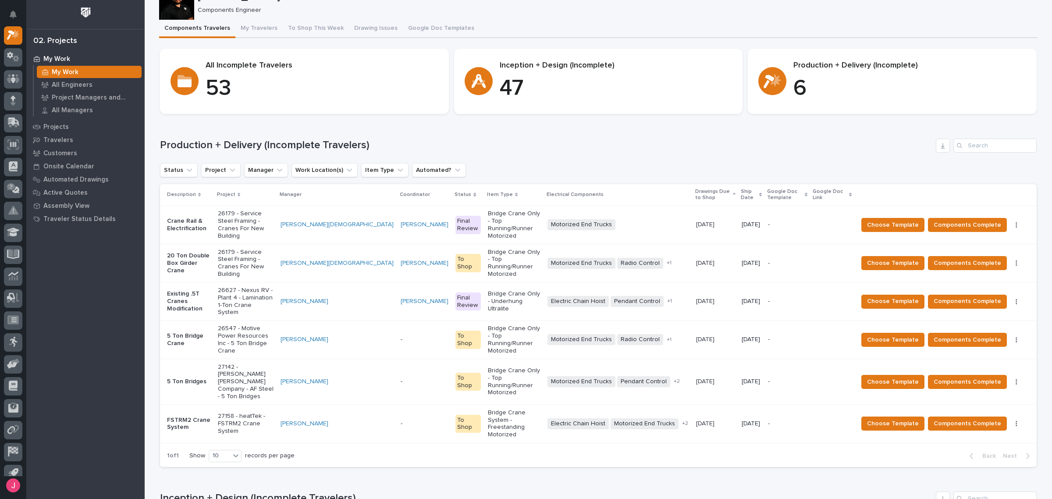
click at [610, 492] on div "Inception + Design (Incomplete Travelers)" at bounding box center [598, 499] width 877 height 14
drag, startPoint x: 456, startPoint y: 380, endPoint x: 469, endPoint y: 437, distance: 58.0
click at [469, 492] on h1 "Inception + Design (Incomplete Travelers)" at bounding box center [546, 498] width 773 height 13
click at [597, 145] on h1 "Production + Delivery (Incomplete Travelers)" at bounding box center [546, 145] width 773 height 13
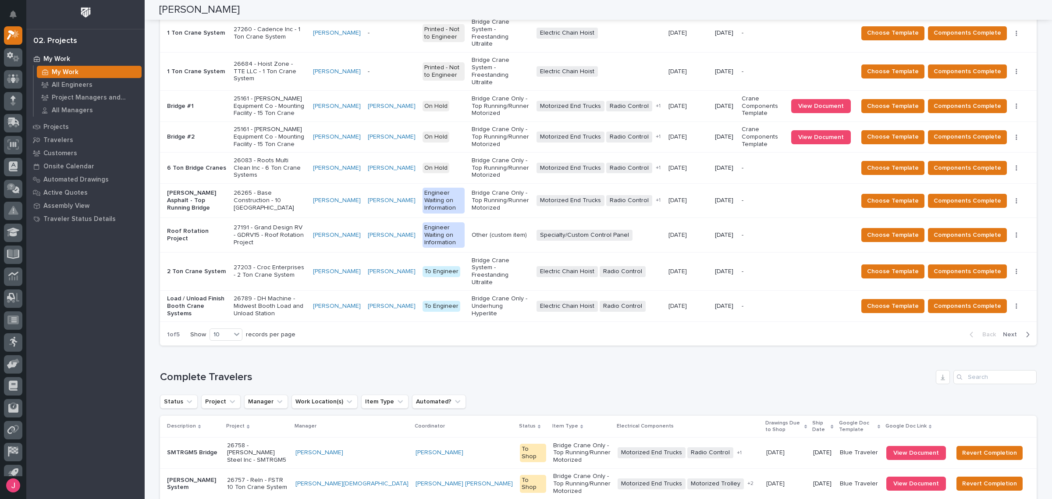
scroll to position [0, 0]
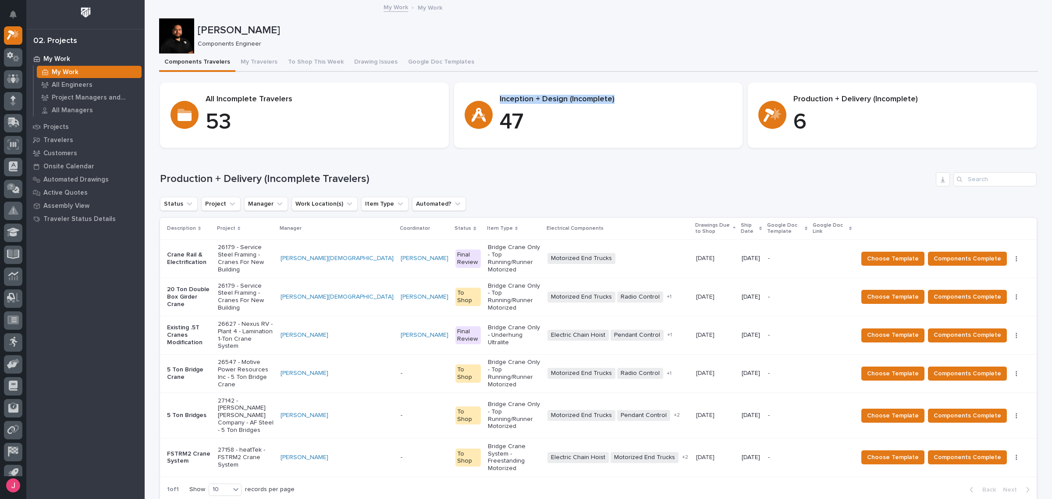
drag, startPoint x: 512, startPoint y: 97, endPoint x: 608, endPoint y: 99, distance: 96.0
click at [608, 99] on div "Inception + Design (Incomplete) 47" at bounding box center [599, 115] width 268 height 41
click at [608, 99] on p "Inception + Design (Incomplete)" at bounding box center [616, 100] width 233 height 10
drag, startPoint x: 531, startPoint y: 108, endPoint x: 520, endPoint y: 159, distance: 51.4
click at [530, 110] on div "Inception + Design (Incomplete) 47" at bounding box center [616, 115] width 233 height 41
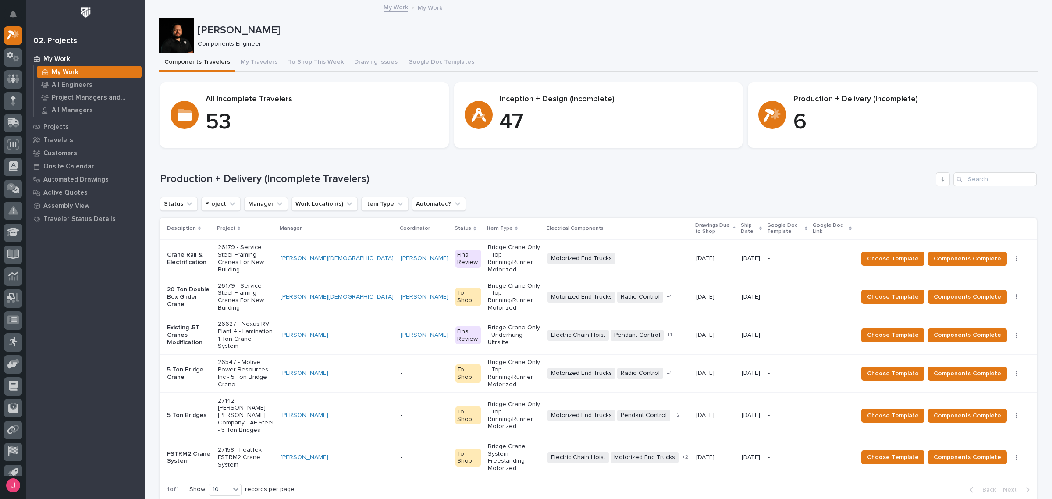
drag, startPoint x: 544, startPoint y: 214, endPoint x: 549, endPoint y: 214, distance: 5.3
click at [545, 215] on div "Production + Delivery (Incomplete Travelers) Status Project Manager Work Locati…" at bounding box center [598, 336] width 877 height 328
click at [616, 253] on div "Motorized End Trucks + 0" at bounding box center [619, 258] width 142 height 11
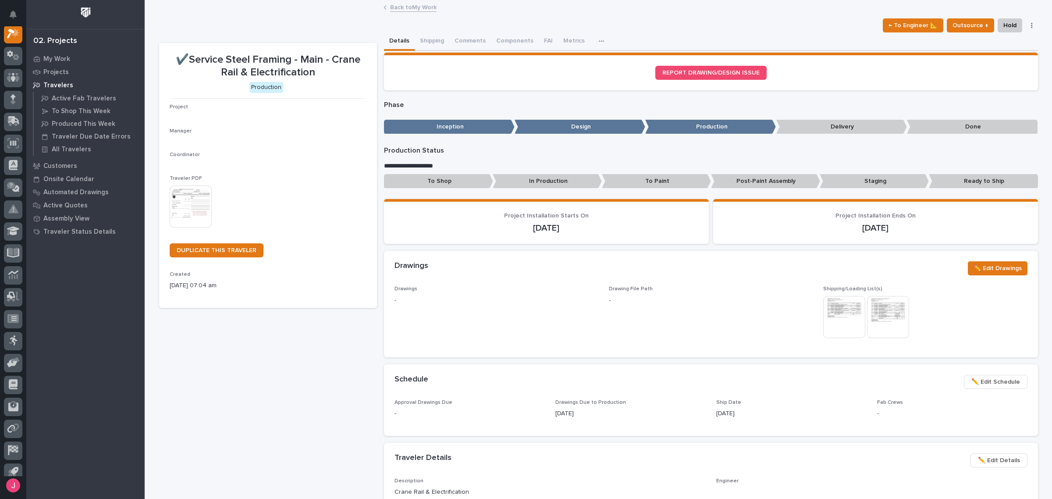
scroll to position [22, 0]
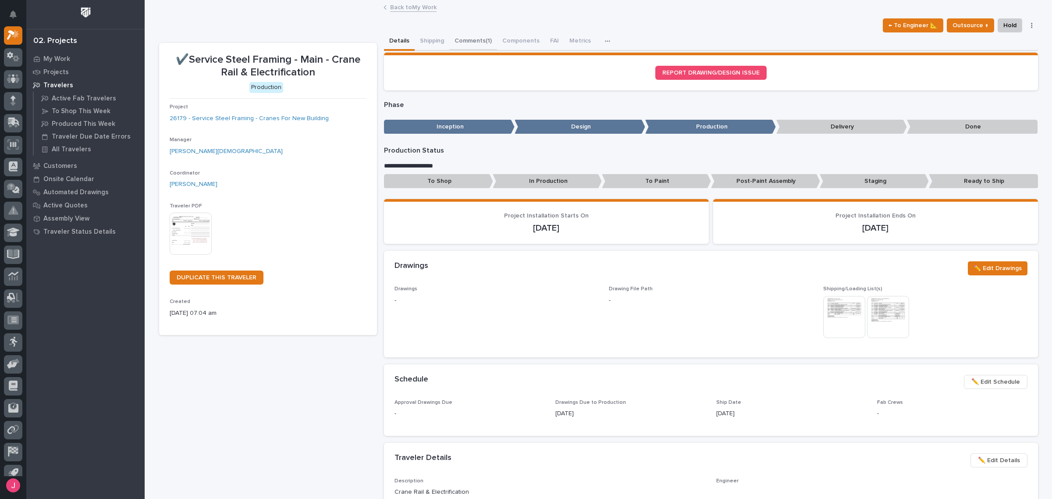
click at [459, 37] on button "Comments (1)" at bounding box center [473, 41] width 48 height 18
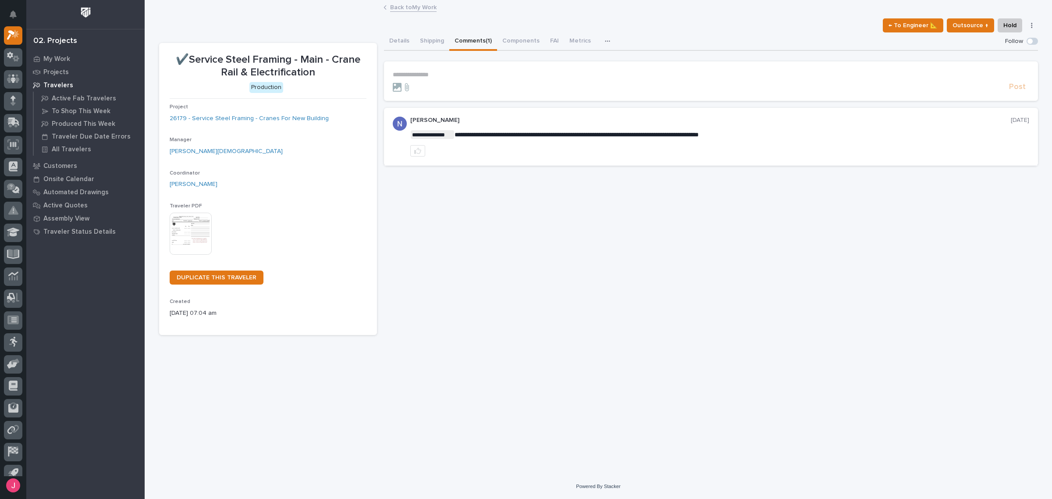
click at [394, 52] on div "**********" at bounding box center [711, 108] width 654 height 115
click at [392, 36] on button "Details" at bounding box center [399, 41] width 31 height 18
click at [406, 11] on link "Back to My Work" at bounding box center [413, 7] width 46 height 10
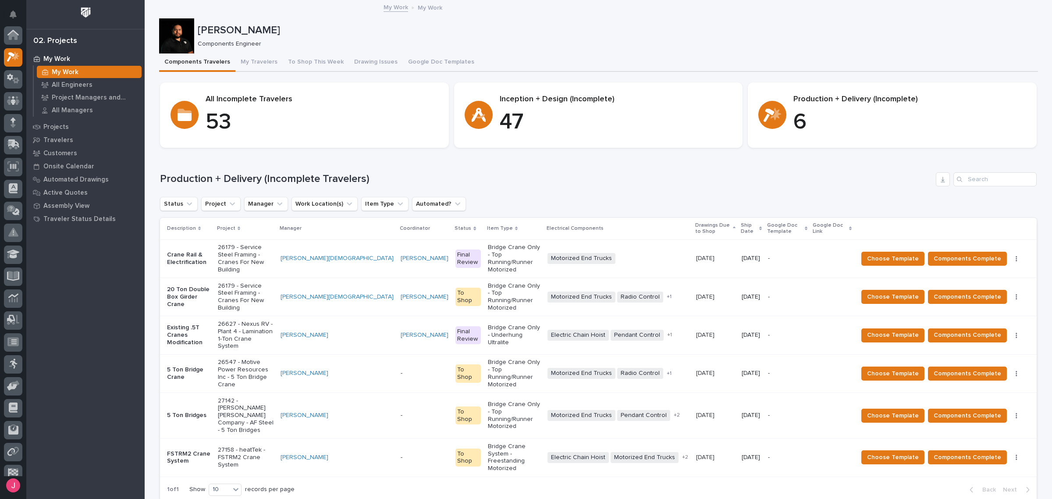
scroll to position [23, 0]
click at [744, 160] on div "Loading... Saving… Production + Delivery (Incomplete Travelers) Status Project …" at bounding box center [598, 331] width 877 height 353
click at [645, 187] on div "Production + Delivery (Incomplete Travelers) Status Project Manager Work Locati…" at bounding box center [598, 336] width 877 height 328
click at [580, 198] on div "Status Project Manager Work Location(s) Item Type Automated?" at bounding box center [598, 204] width 877 height 14
drag, startPoint x: 580, startPoint y: 198, endPoint x: 533, endPoint y: 176, distance: 51.8
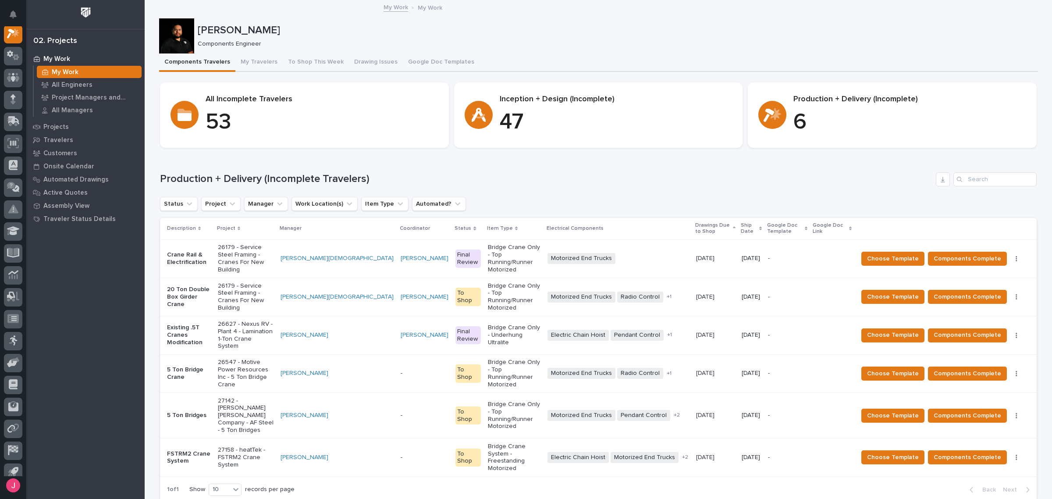
click at [533, 176] on h1 "Production + Delivery (Incomplete Travelers)" at bounding box center [546, 179] width 773 height 13
click at [438, 178] on h1 "Production + Delivery (Incomplete Travelers)" at bounding box center [546, 179] width 773 height 13
click at [505, 250] on p "Bridge Crane Only - Top Running/Runner Motorized" at bounding box center [514, 258] width 53 height 29
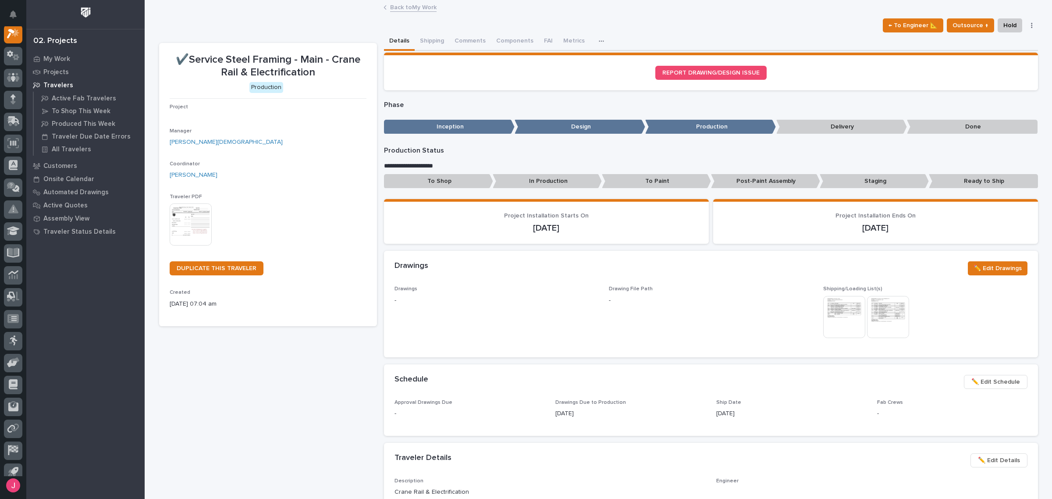
scroll to position [22, 0]
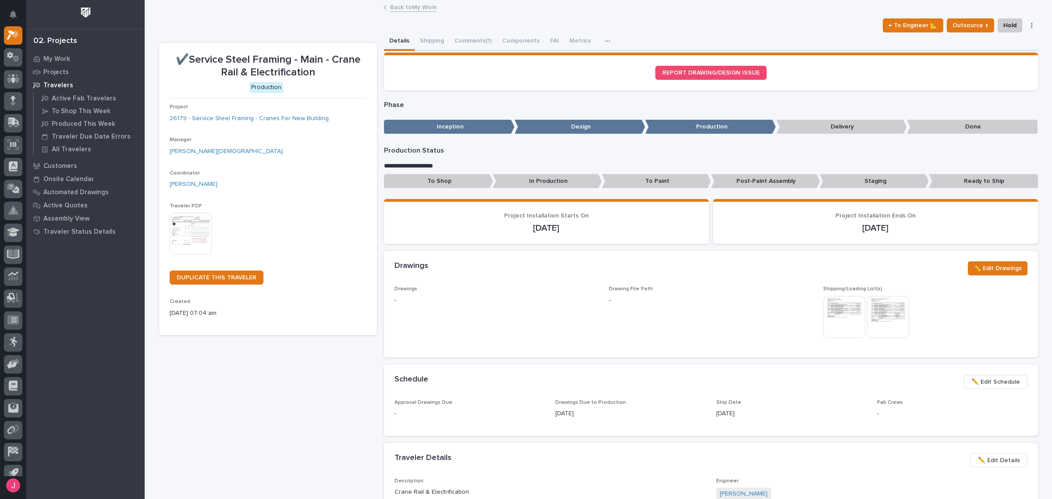
click at [834, 315] on img at bounding box center [844, 317] width 42 height 42
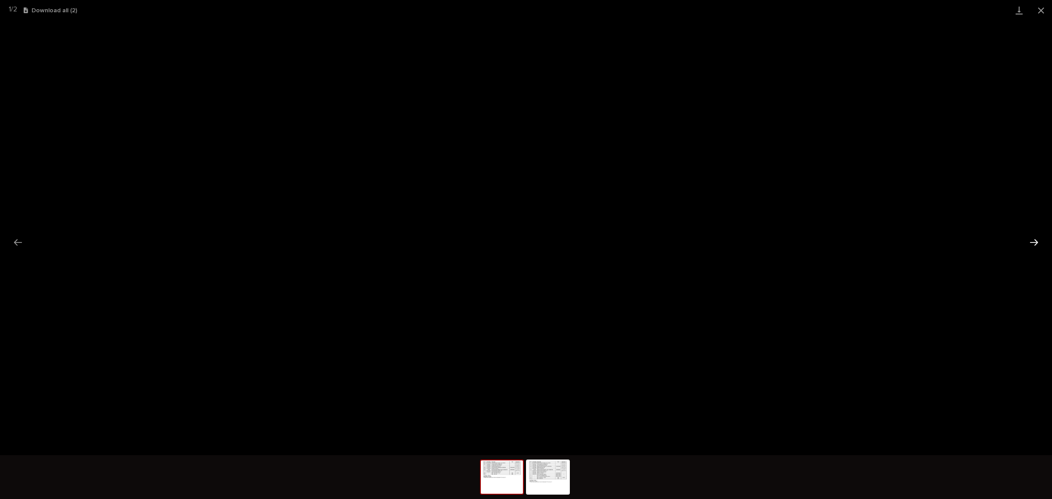
click at [1031, 238] on button "Next slide" at bounding box center [1034, 242] width 18 height 17
click at [1040, 12] on button "Close gallery" at bounding box center [1041, 10] width 22 height 21
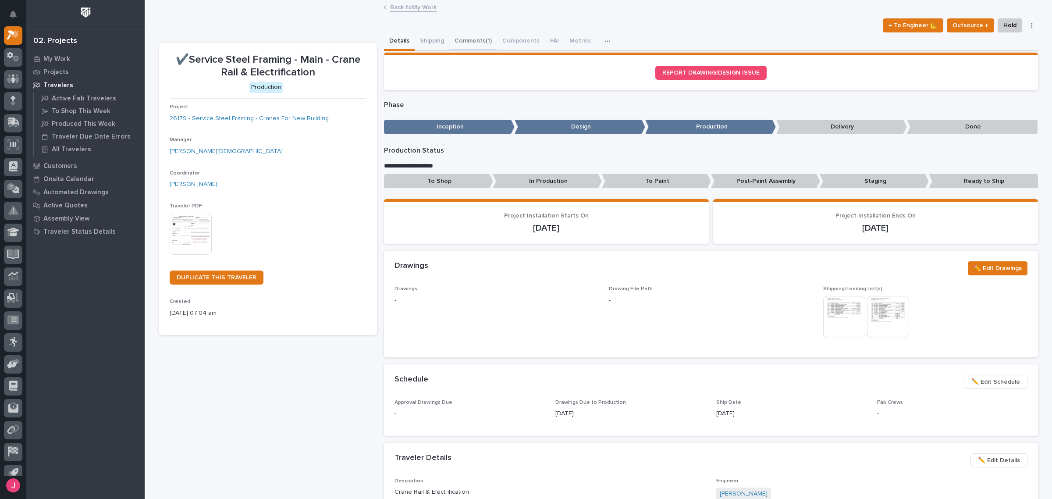
click at [484, 34] on button "Comments (1)" at bounding box center [473, 41] width 48 height 18
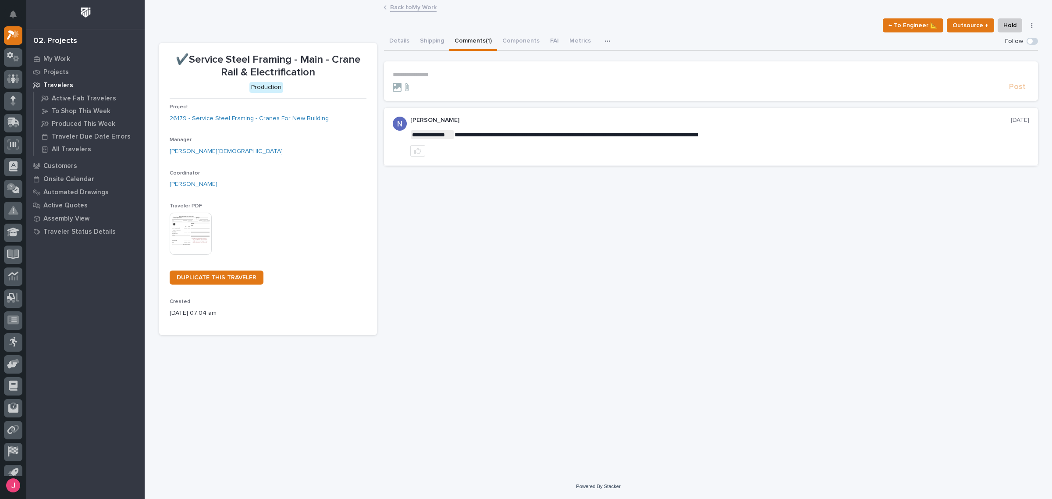
click at [401, 46] on button "Details" at bounding box center [399, 41] width 31 height 18
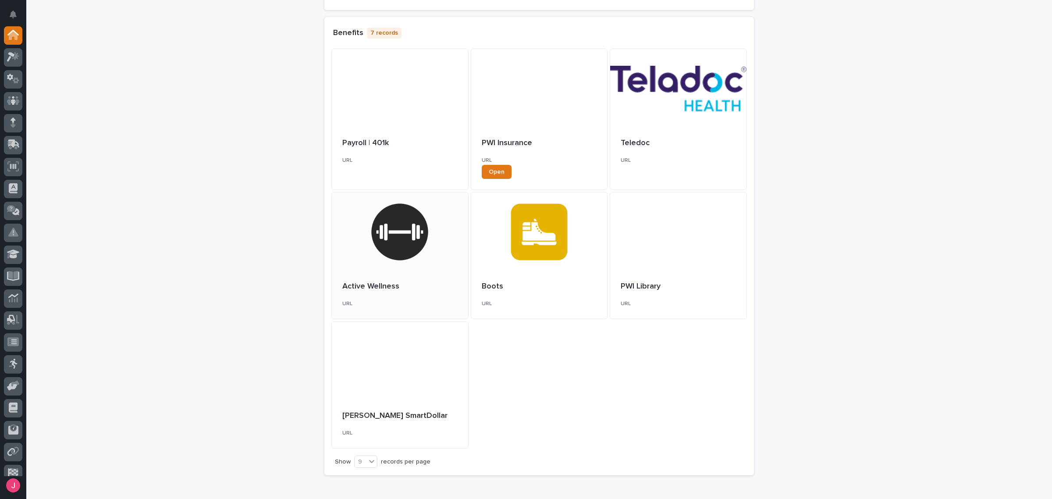
scroll to position [274, 0]
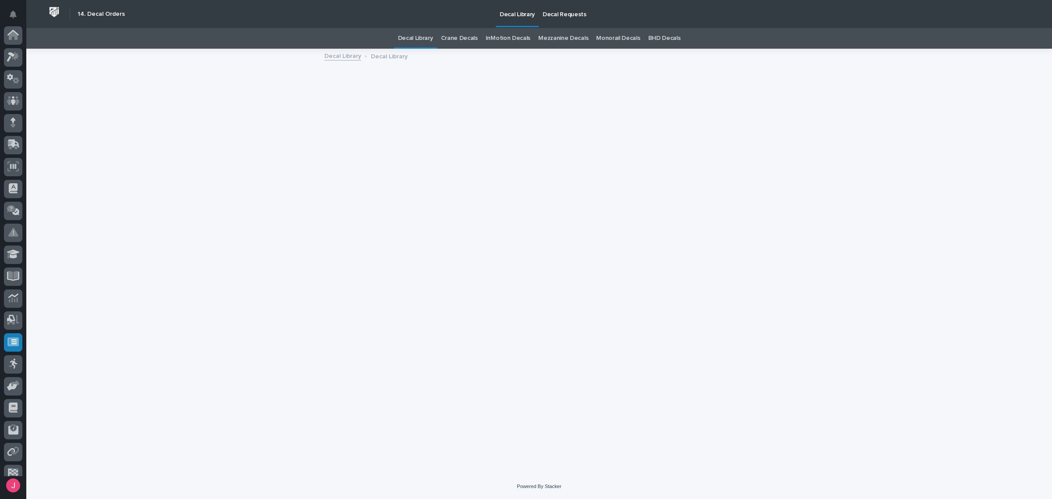
scroll to position [53, 0]
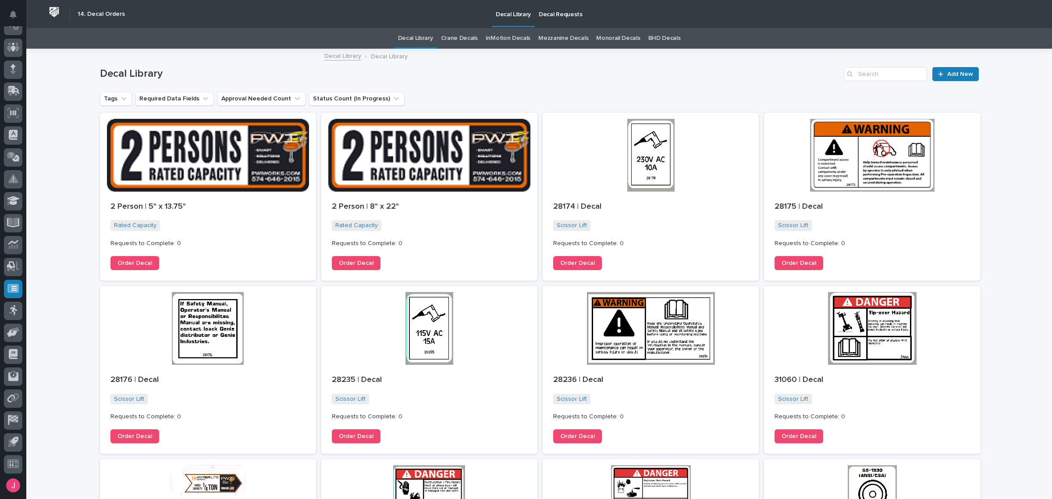
drag, startPoint x: 645, startPoint y: 203, endPoint x: 705, endPoint y: 76, distance: 139.9
click at [705, 76] on h1 "Decal Library" at bounding box center [470, 74] width 741 height 13
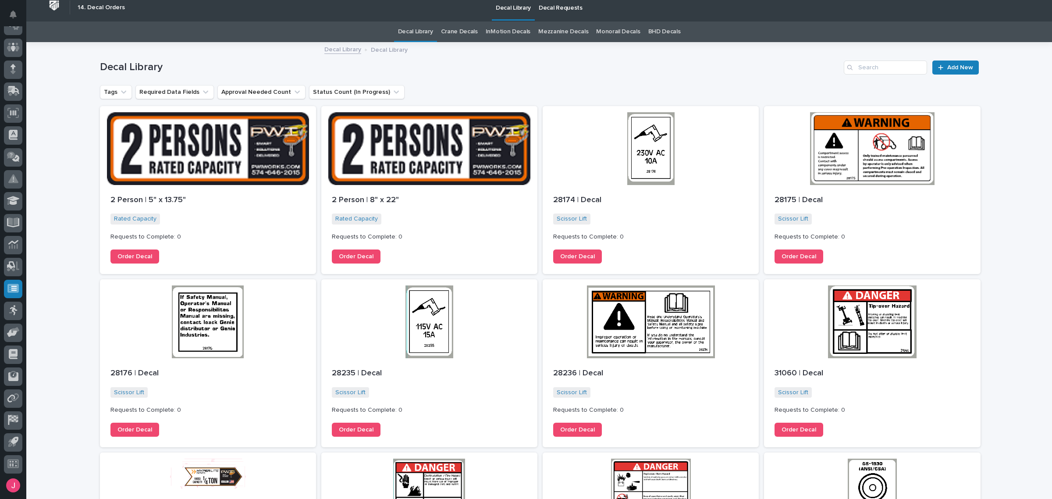
scroll to position [0, 0]
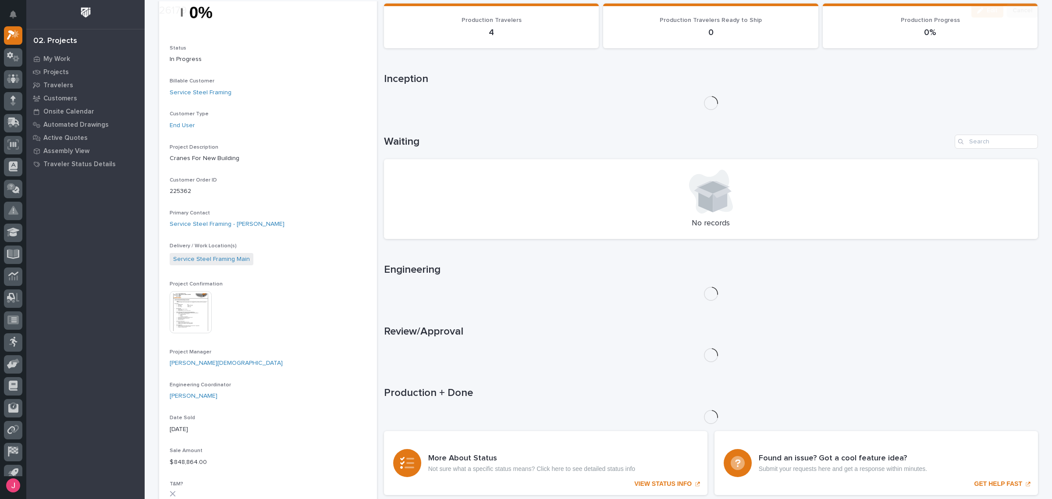
scroll to position [164, 0]
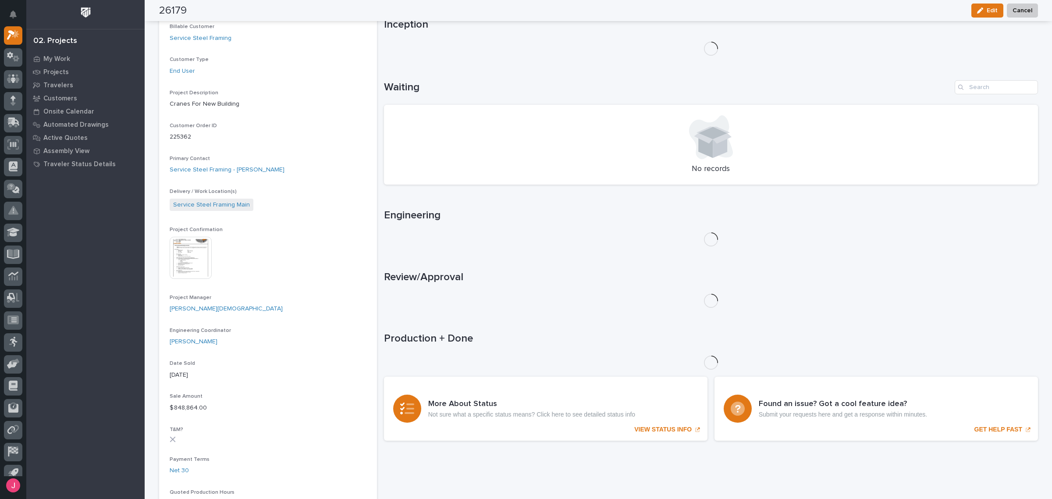
click at [190, 266] on img at bounding box center [191, 258] width 42 height 42
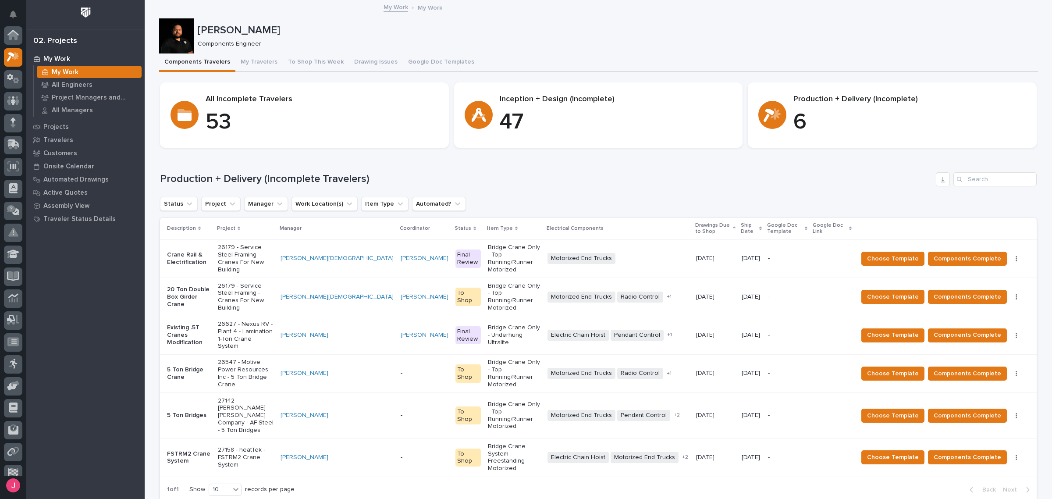
scroll to position [22, 0]
click at [528, 199] on div "Status Project Manager Work Location(s) Item Type Automated?" at bounding box center [598, 204] width 877 height 14
click at [612, 172] on div "Production + Delivery (Incomplete Travelers)" at bounding box center [598, 179] width 877 height 14
drag, startPoint x: 399, startPoint y: 181, endPoint x: 367, endPoint y: 180, distance: 32.9
click at [399, 180] on h1 "Production + Delivery (Incomplete Travelers)" at bounding box center [546, 179] width 773 height 13
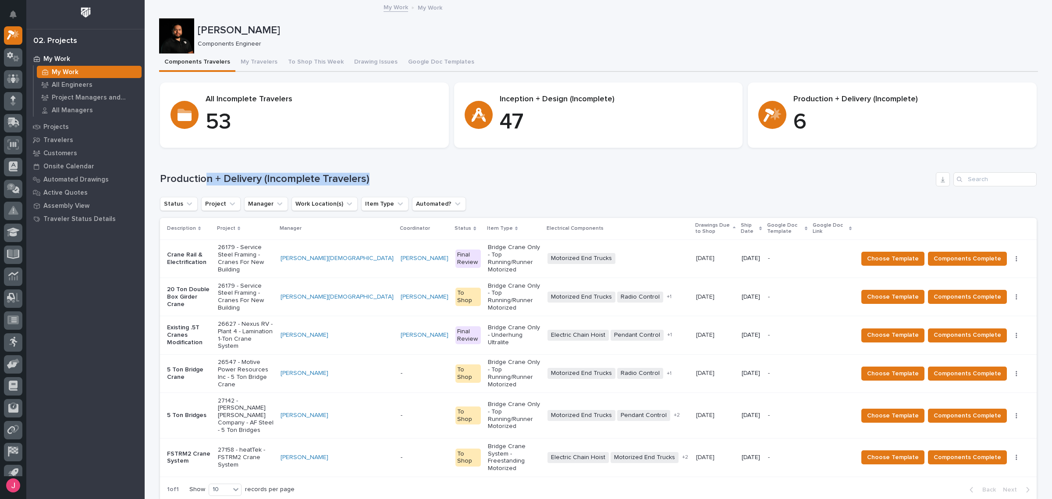
drag, startPoint x: 366, startPoint y: 178, endPoint x: 202, endPoint y: 172, distance: 164.1
click at [202, 173] on h1 "Production + Delivery (Incomplete Travelers)" at bounding box center [546, 179] width 773 height 13
click at [1014, 256] on button "button" at bounding box center [1017, 259] width 12 height 6
click at [829, 204] on div "Status Project Manager Work Location(s) Item Type Automated?" at bounding box center [598, 204] width 877 height 14
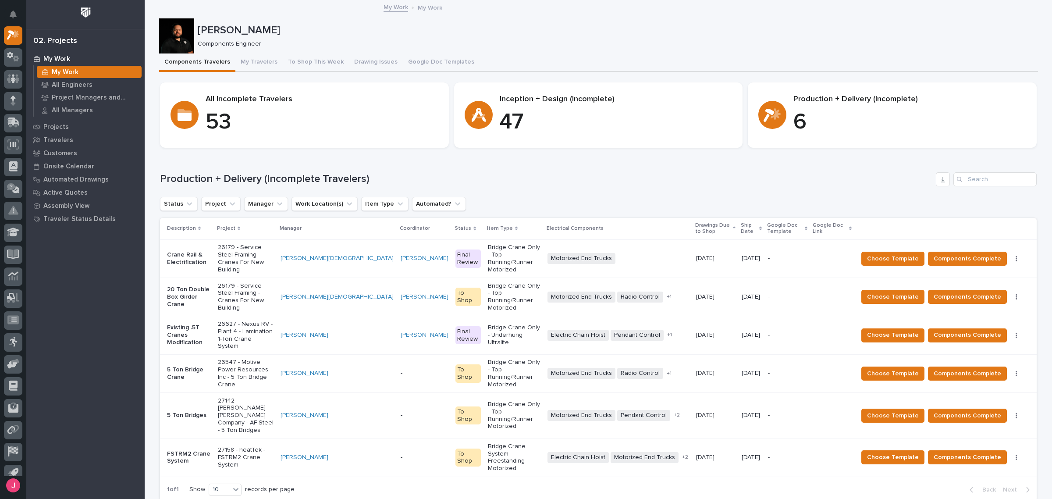
click at [488, 261] on p "Bridge Crane Only - Top Running/Runner Motorized" at bounding box center [514, 258] width 53 height 29
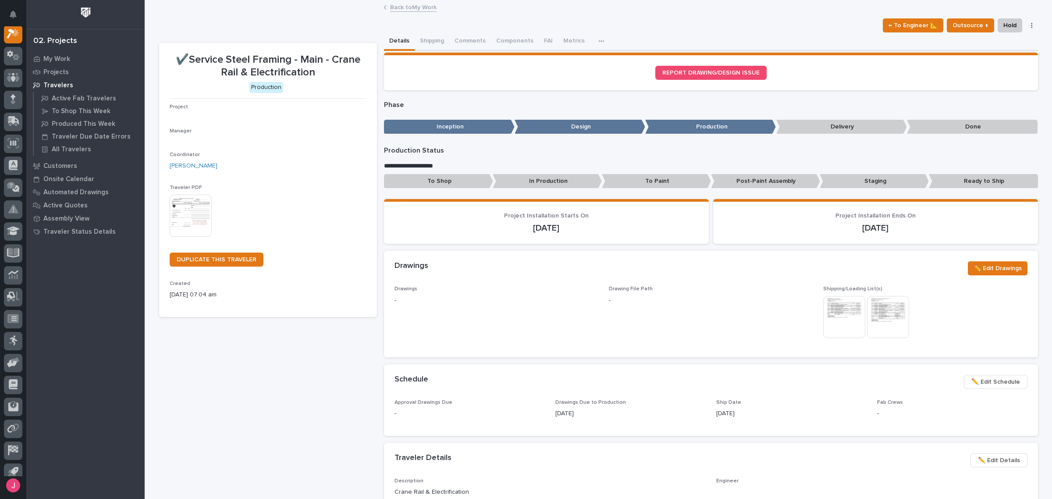
scroll to position [22, 0]
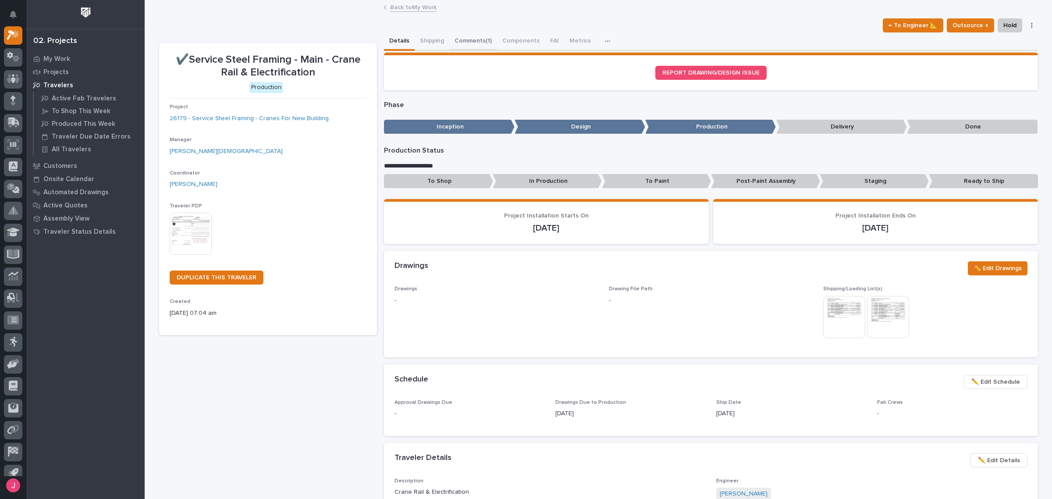
click at [475, 39] on button "Comments (1)" at bounding box center [473, 41] width 48 height 18
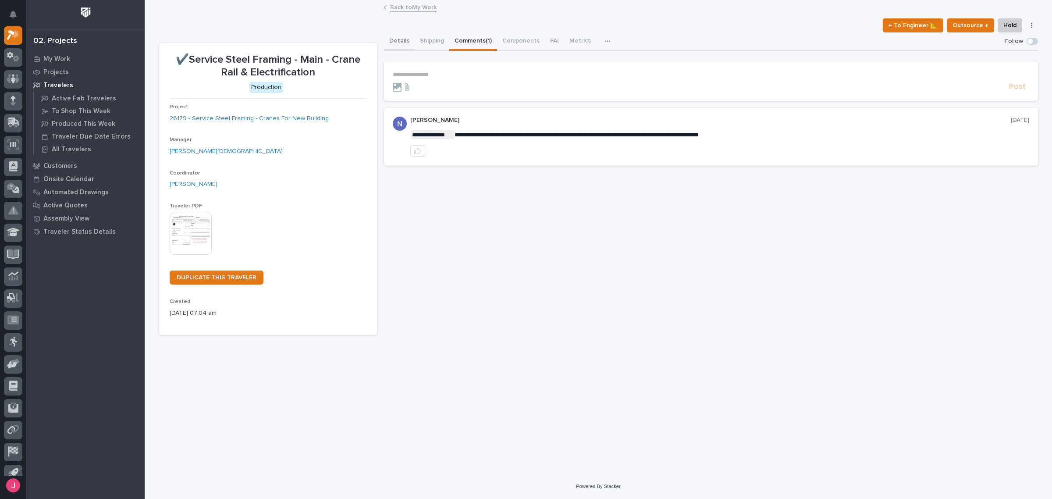
click at [407, 36] on button "Details" at bounding box center [399, 41] width 31 height 18
click at [472, 40] on button "Comments (1)" at bounding box center [473, 41] width 48 height 18
click at [472, 77] on p "**********" at bounding box center [711, 74] width 637 height 7
click at [406, 36] on button "Details" at bounding box center [399, 41] width 31 height 18
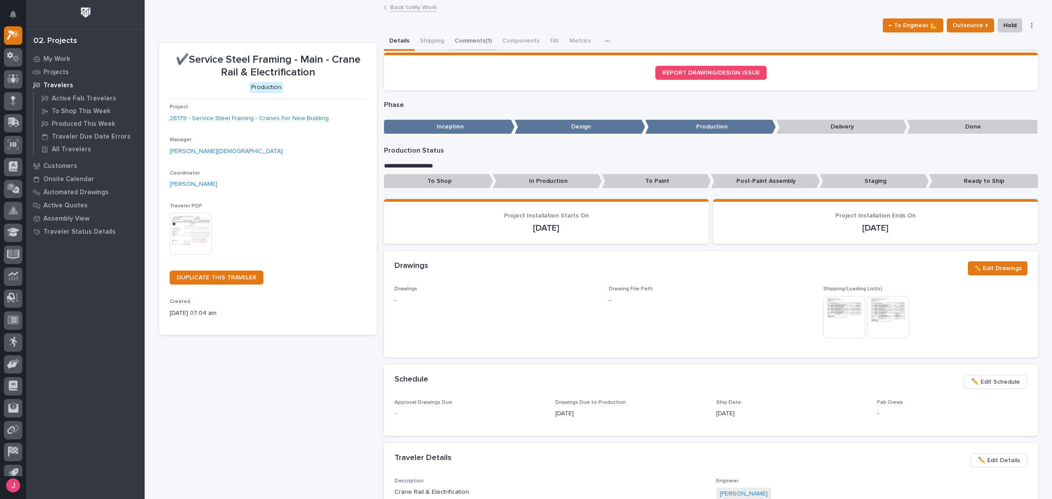
click at [465, 37] on button "Comments (1)" at bounding box center [473, 41] width 48 height 18
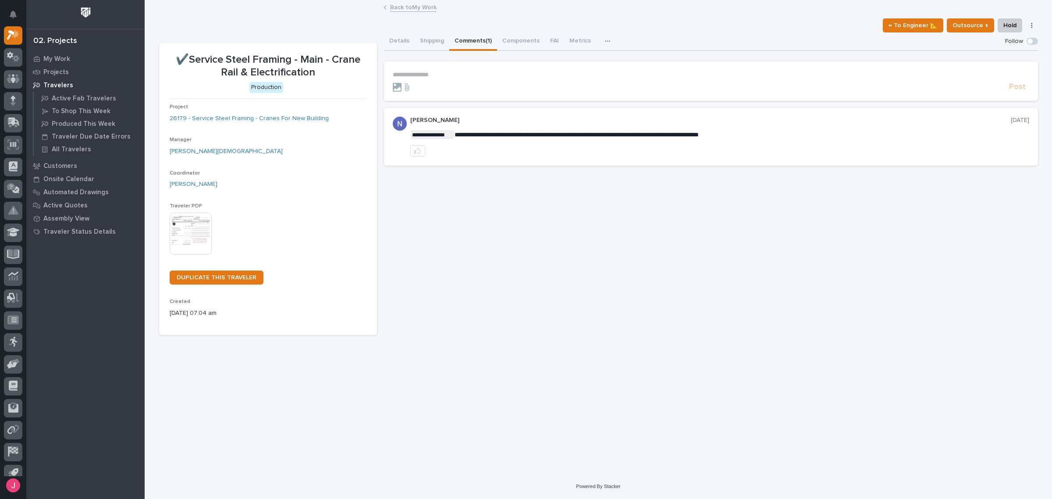
click at [452, 73] on p "**********" at bounding box center [711, 74] width 637 height 7
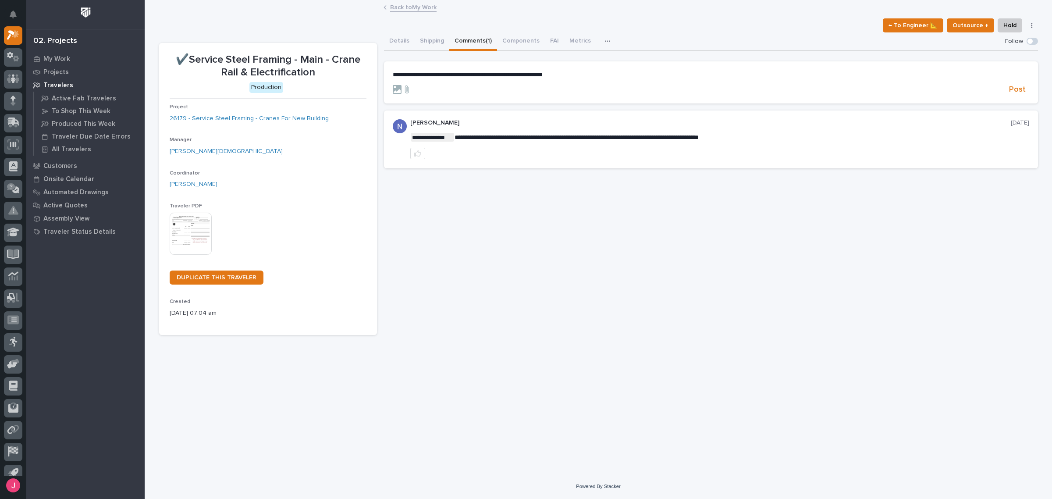
click at [577, 78] on p "**********" at bounding box center [711, 74] width 637 height 7
click at [543, 75] on span "**********" at bounding box center [468, 74] width 150 height 6
drag, startPoint x: 675, startPoint y: 79, endPoint x: 441, endPoint y: 78, distance: 234.1
click at [439, 78] on form "**********" at bounding box center [711, 83] width 637 height 24
drag, startPoint x: 669, startPoint y: 68, endPoint x: 609, endPoint y: 71, distance: 59.7
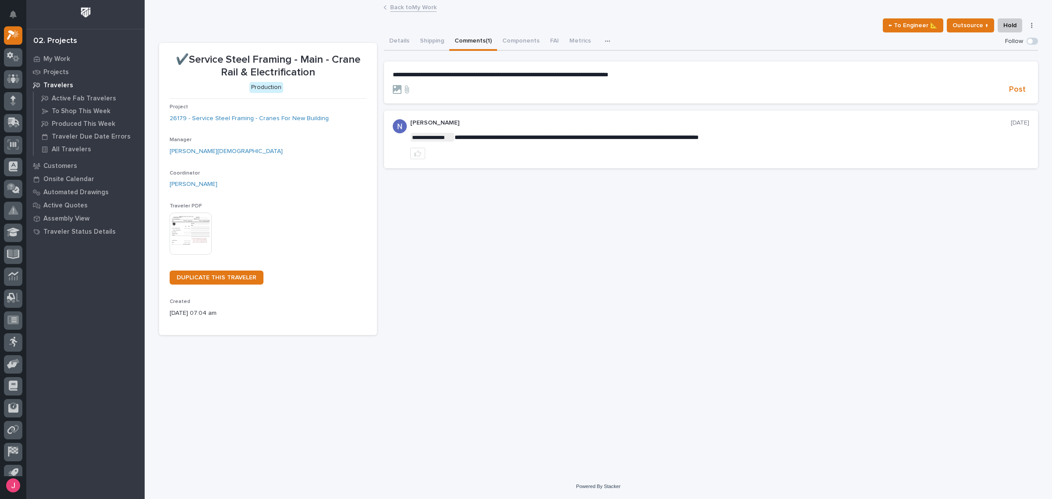
click at [600, 71] on section "**********" at bounding box center [711, 82] width 654 height 42
drag, startPoint x: 652, startPoint y: 72, endPoint x: 388, endPoint y: 77, distance: 263.6
click at [388, 77] on section "**********" at bounding box center [711, 82] width 654 height 42
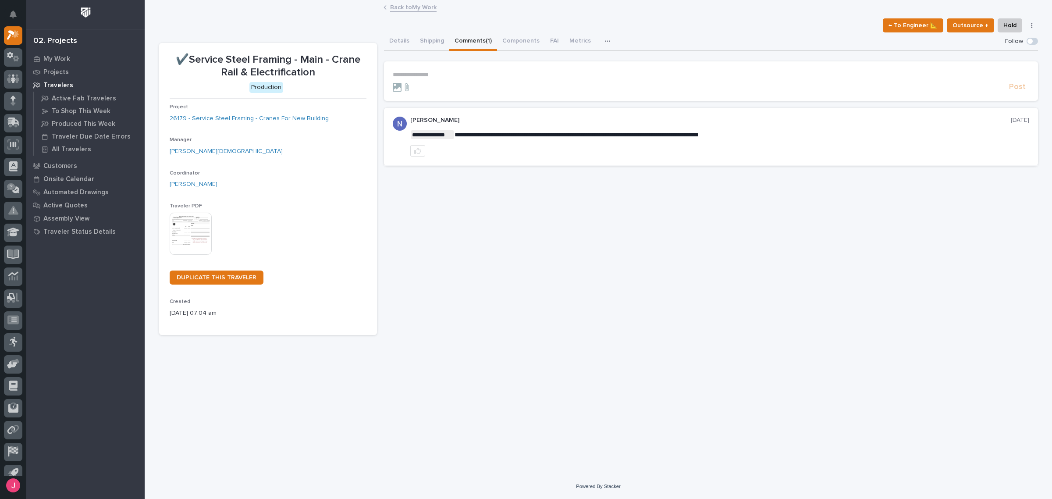
click at [472, 215] on div "**********" at bounding box center [711, 183] width 654 height 303
click at [183, 227] on img at bounding box center [191, 234] width 42 height 42
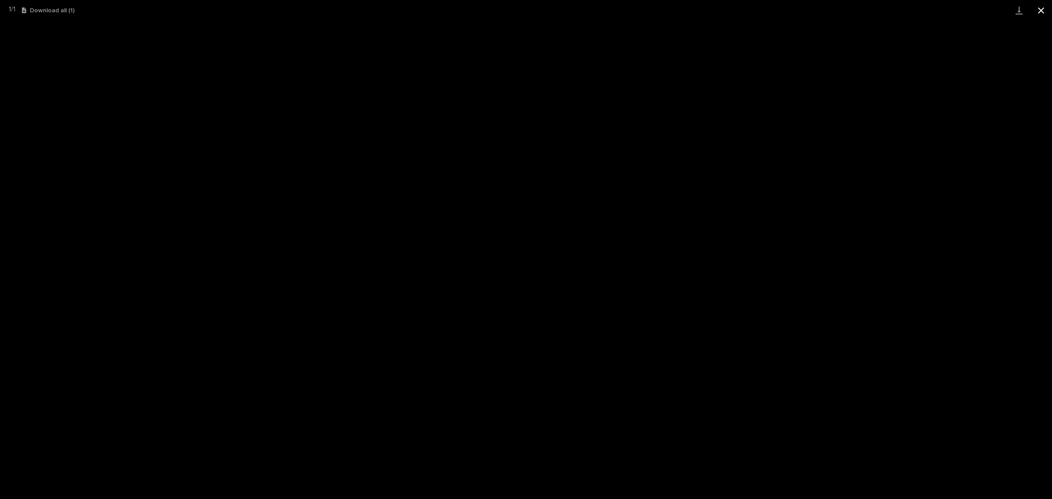
click at [1035, 10] on button "Close gallery" at bounding box center [1041, 10] width 22 height 21
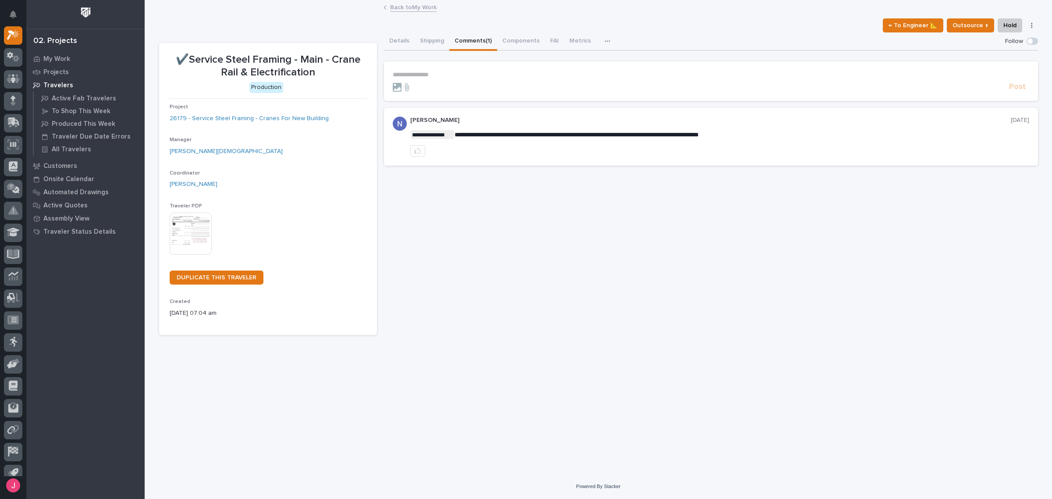
click at [557, 199] on div "**********" at bounding box center [711, 183] width 654 height 303
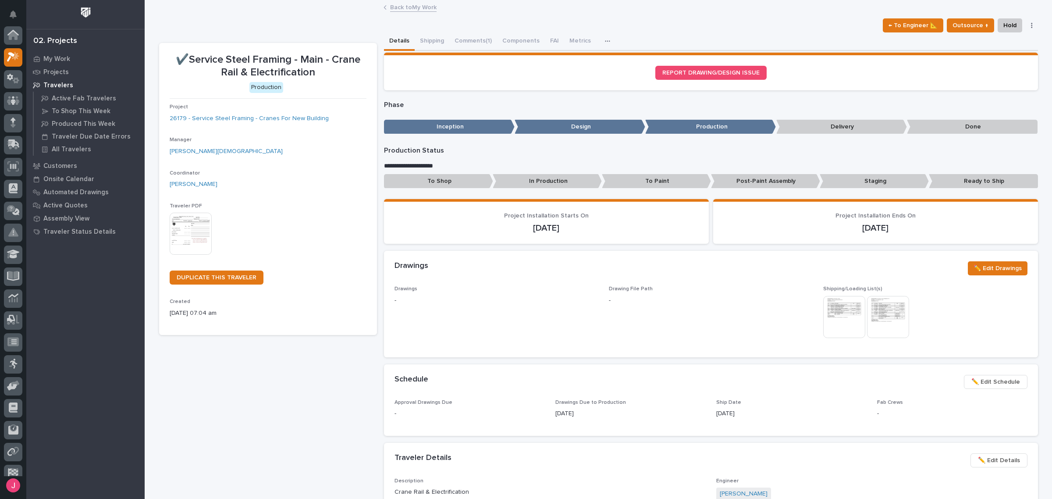
scroll to position [22, 0]
click at [483, 38] on button "Comments (1)" at bounding box center [473, 41] width 48 height 18
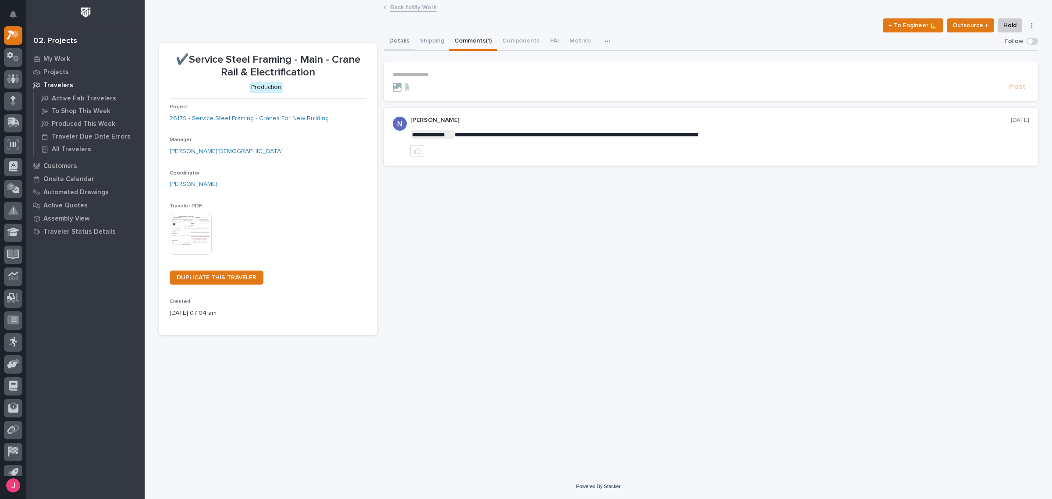
click at [386, 40] on button "Details" at bounding box center [399, 41] width 31 height 18
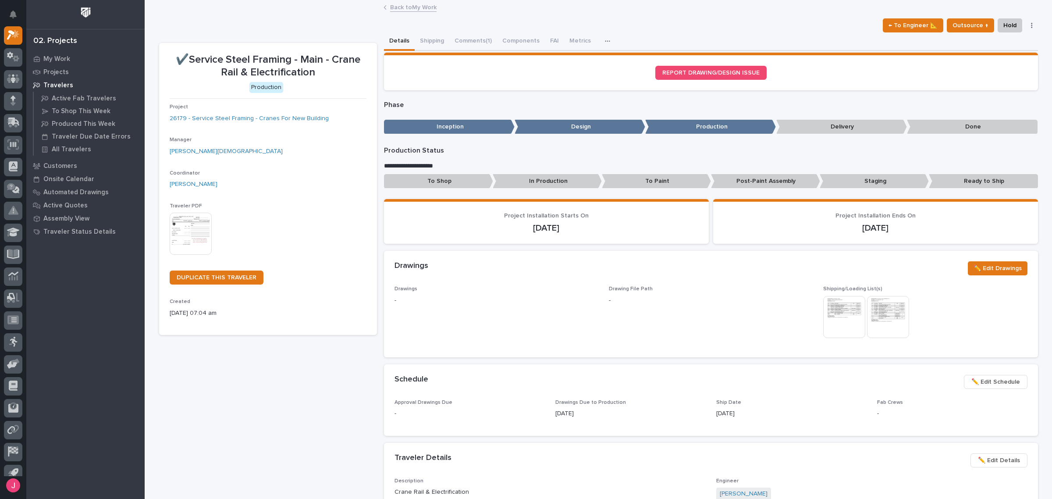
click at [394, 10] on link "Back to My Work" at bounding box center [413, 7] width 46 height 10
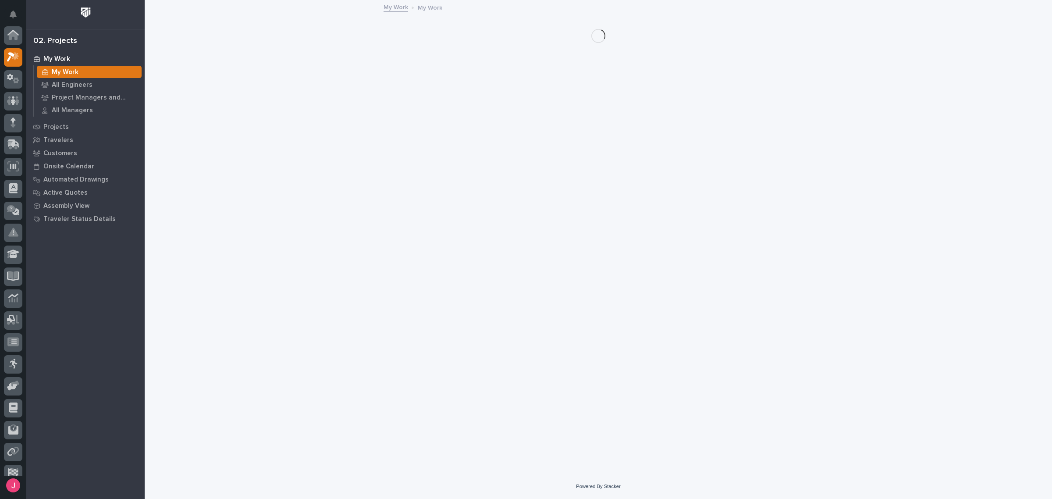
scroll to position [23, 0]
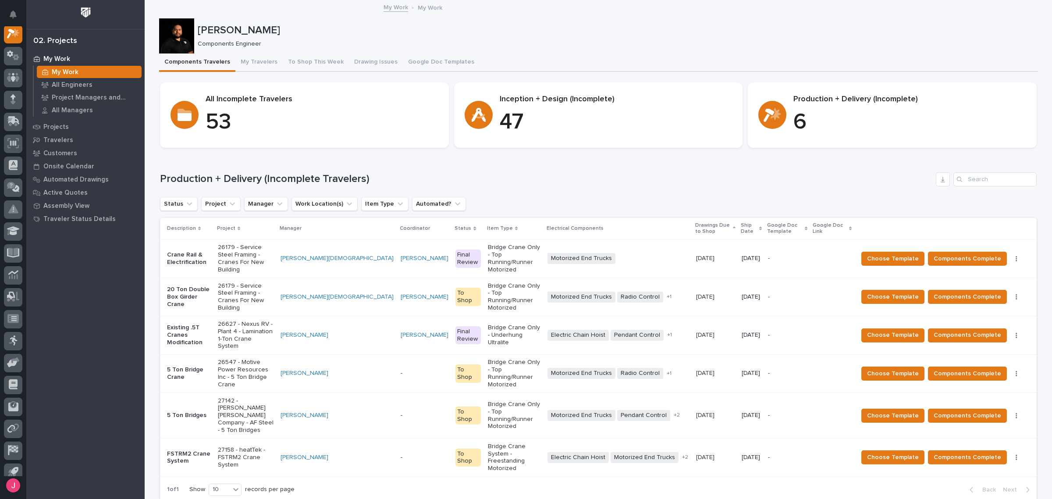
click at [595, 142] on section "Inception + Design (Incomplete) 47" at bounding box center [598, 114] width 289 height 65
drag, startPoint x: 791, startPoint y: 118, endPoint x: 800, endPoint y: 117, distance: 9.8
click at [800, 117] on p "6" at bounding box center [910, 122] width 233 height 26
click at [800, 113] on p "6" at bounding box center [910, 122] width 233 height 26
click at [788, 155] on div "Loading... Saving… Production + Delivery (Incomplete Travelers) Status Project …" at bounding box center [598, 331] width 877 height 353
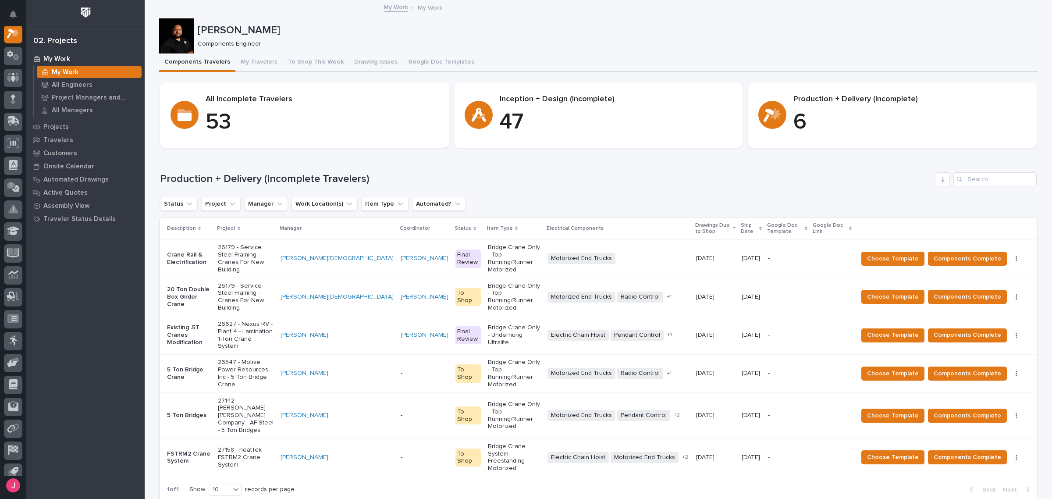
click at [697, 192] on div "Production + Delivery (Incomplete Travelers) Status Project Manager Work Locati…" at bounding box center [598, 336] width 877 height 328
click at [540, 199] on div "Status Project Manager Work Location(s) Item Type Automated?" at bounding box center [598, 204] width 877 height 14
drag, startPoint x: 496, startPoint y: 244, endPoint x: 497, endPoint y: 194, distance: 49.6
click at [497, 194] on div "Production + Delivery (Incomplete Travelers) Status Project Manager Work Locati…" at bounding box center [598, 336] width 877 height 328
click at [489, 199] on div "Status Project Manager Work Location(s) Item Type Automated?" at bounding box center [598, 204] width 877 height 14
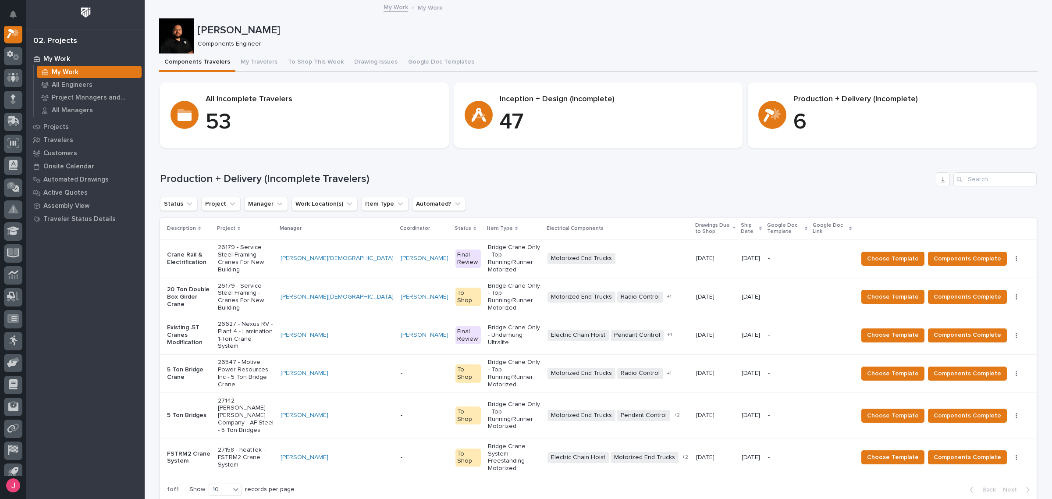
click at [488, 256] on p "Bridge Crane Only - Top Running/Runner Motorized" at bounding box center [514, 258] width 53 height 29
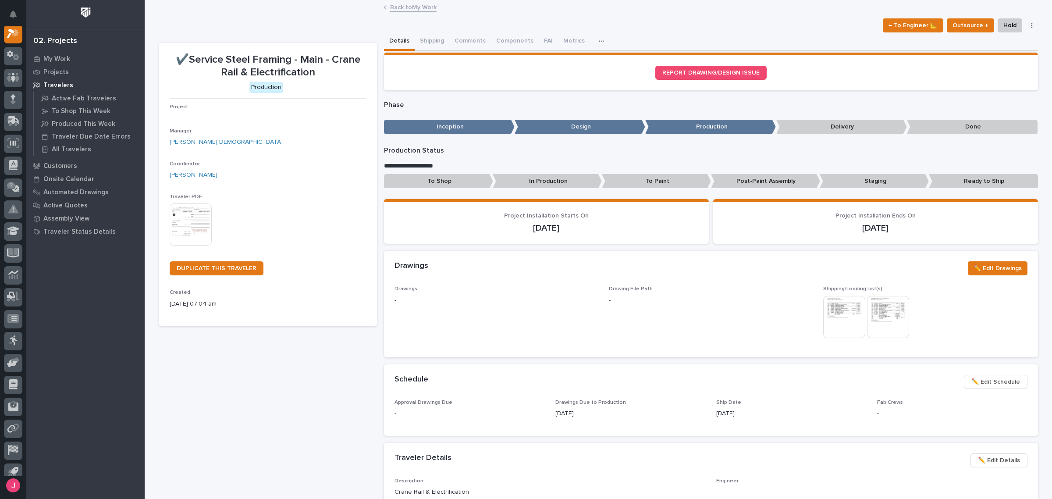
scroll to position [22, 0]
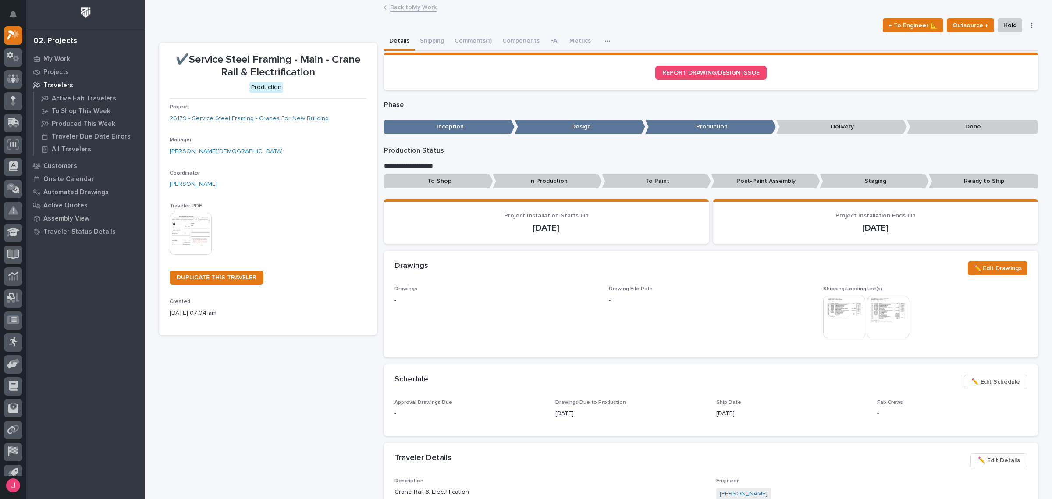
click at [479, 32] on div "← To Engineer 📐 Outsource ↑ Hold Cancel Change Traveler Type Regenerate PDF Gen…" at bounding box center [598, 25] width 879 height 14
click at [479, 36] on button "Comments (1)" at bounding box center [473, 41] width 48 height 18
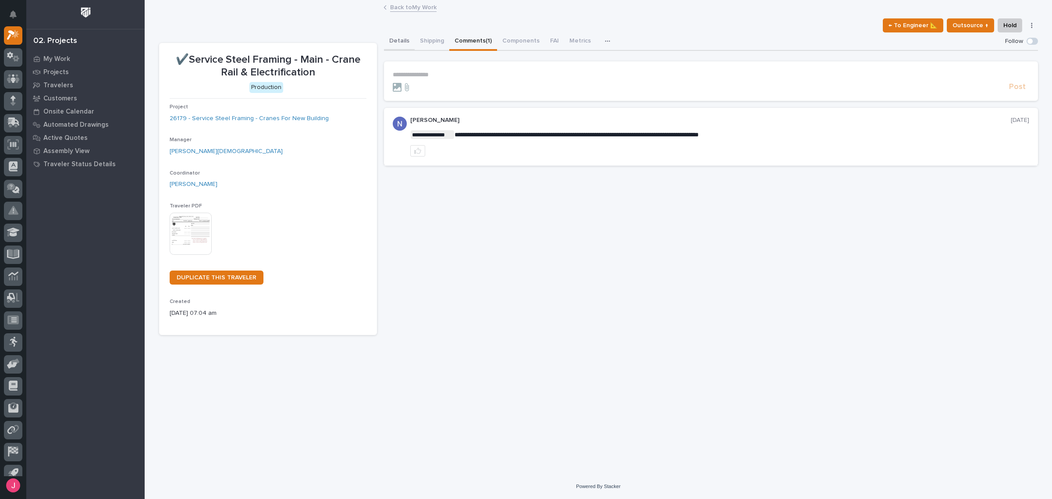
click at [388, 40] on button "Details" at bounding box center [399, 41] width 31 height 18
click at [463, 42] on button "Comments (1)" at bounding box center [473, 41] width 48 height 18
